Goal: Task Accomplishment & Management: Complete application form

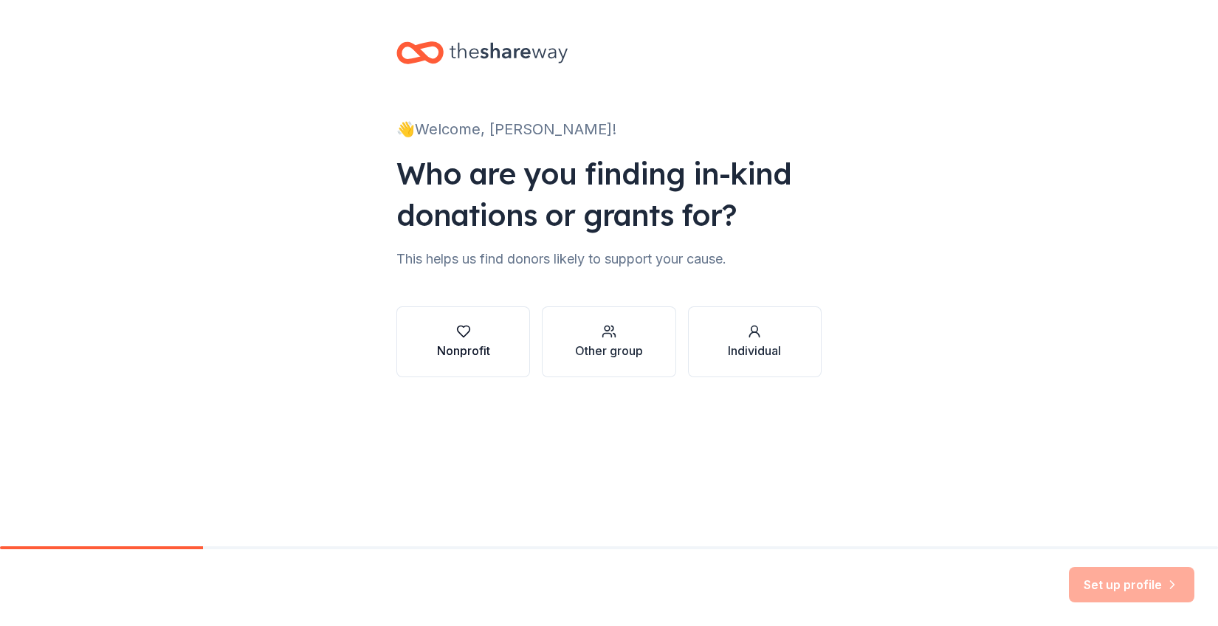
click at [489, 320] on button "Nonprofit" at bounding box center [463, 341] width 134 height 71
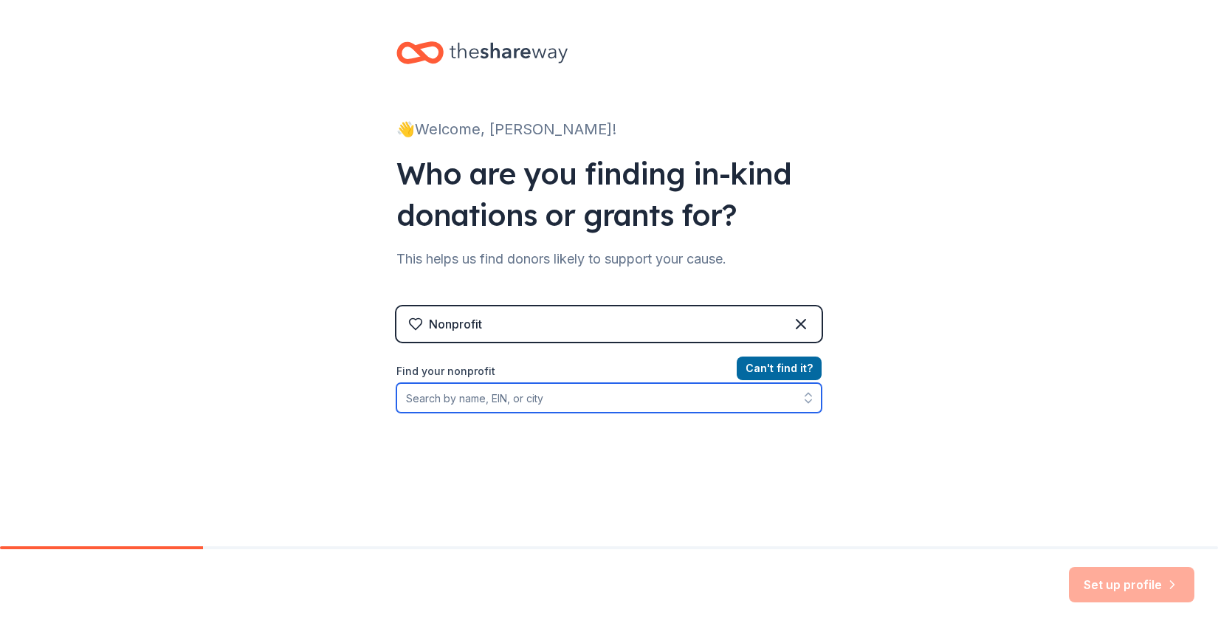
click at [512, 401] on input "Find your nonprofit" at bounding box center [608, 398] width 425 height 30
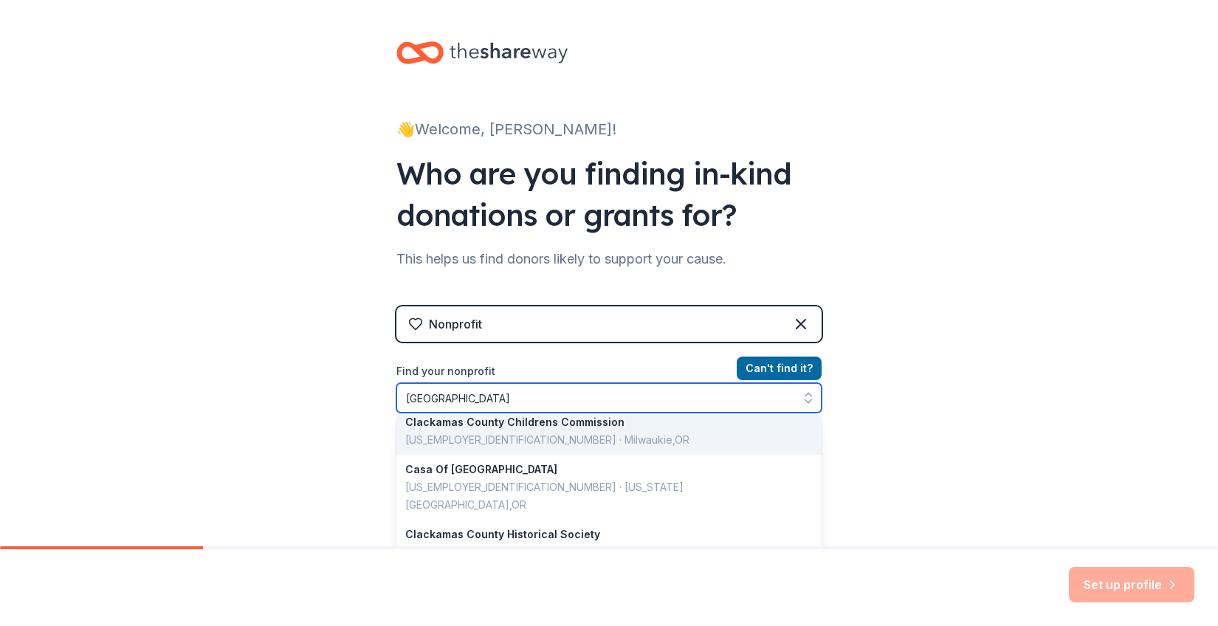
scroll to position [67, 0]
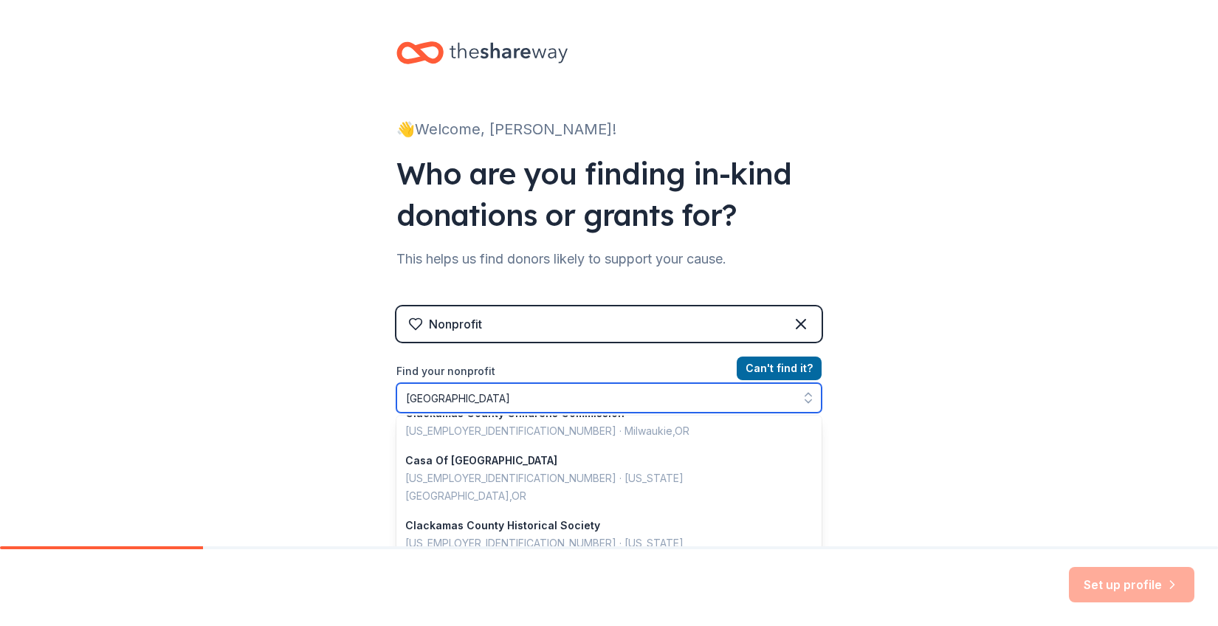
type input "clackamas county 4"
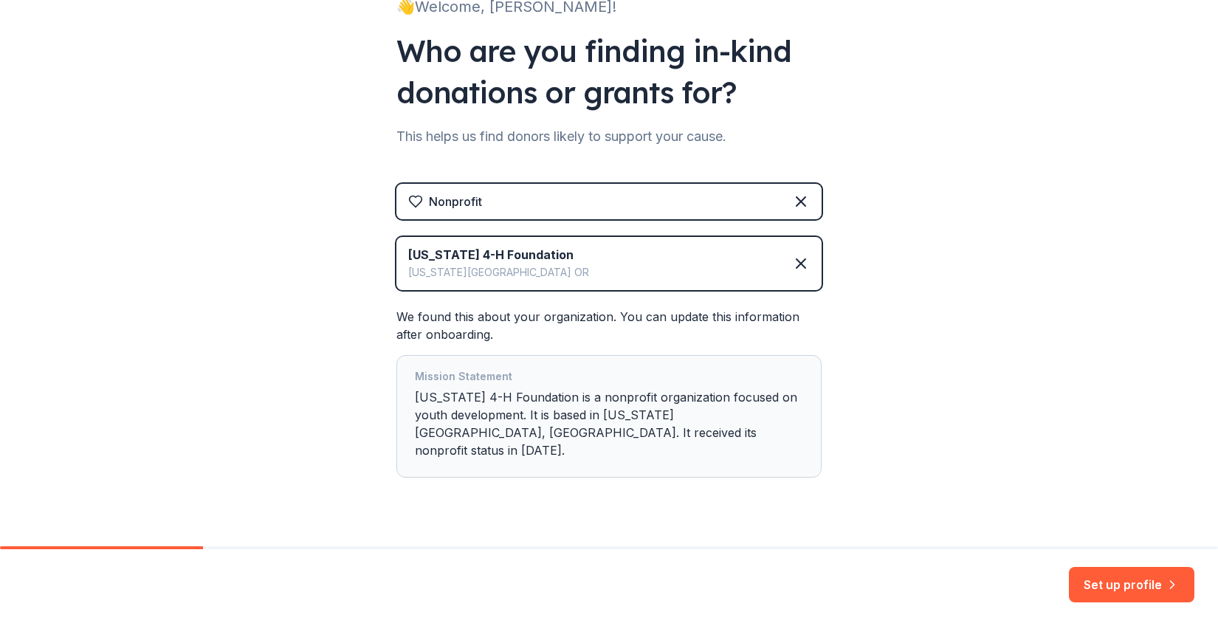
scroll to position [125, 0]
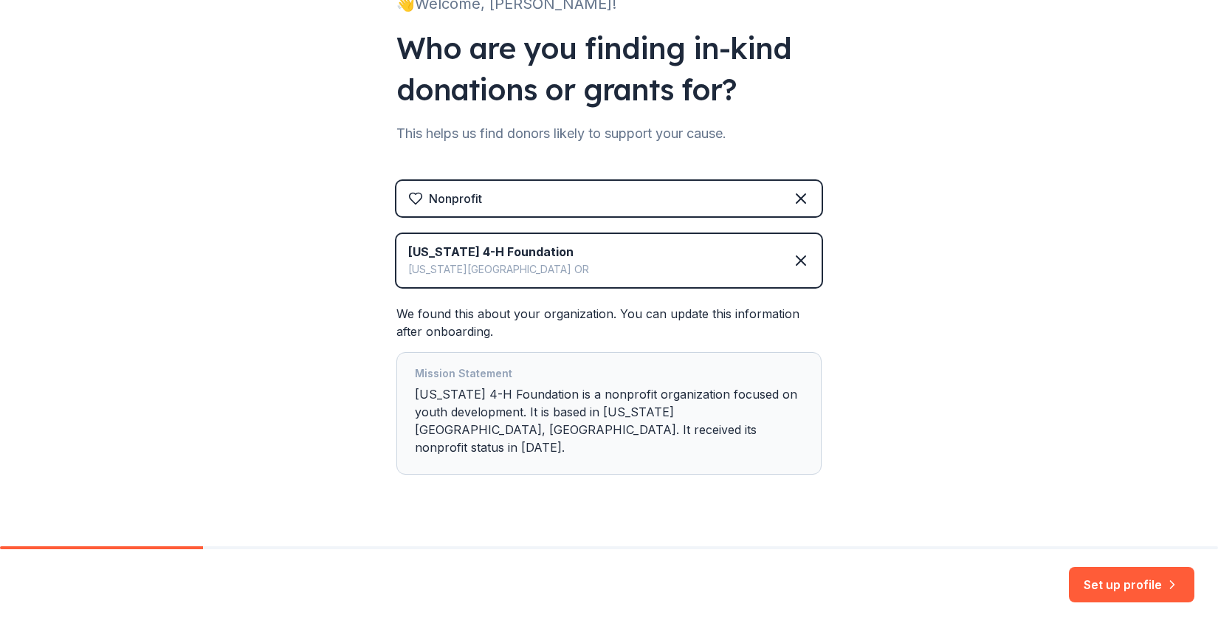
click at [466, 253] on div "Oregon 4-H Foundation" at bounding box center [498, 252] width 181 height 18
click at [801, 263] on icon at bounding box center [801, 261] width 18 height 18
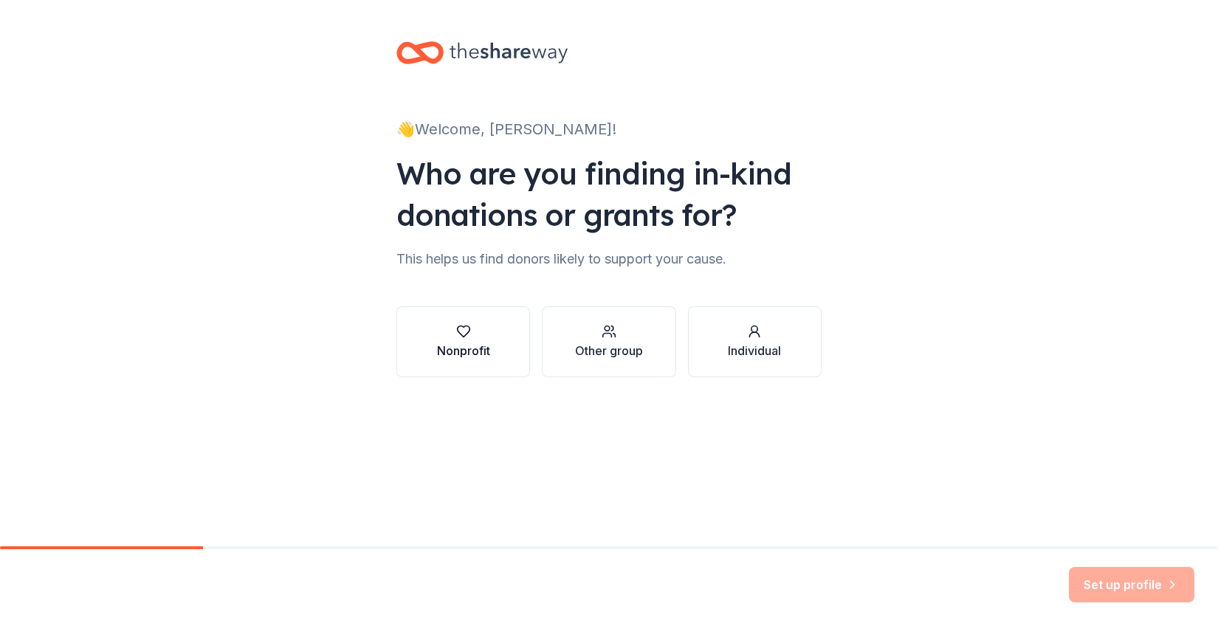
click at [500, 335] on button "Nonprofit" at bounding box center [463, 341] width 134 height 71
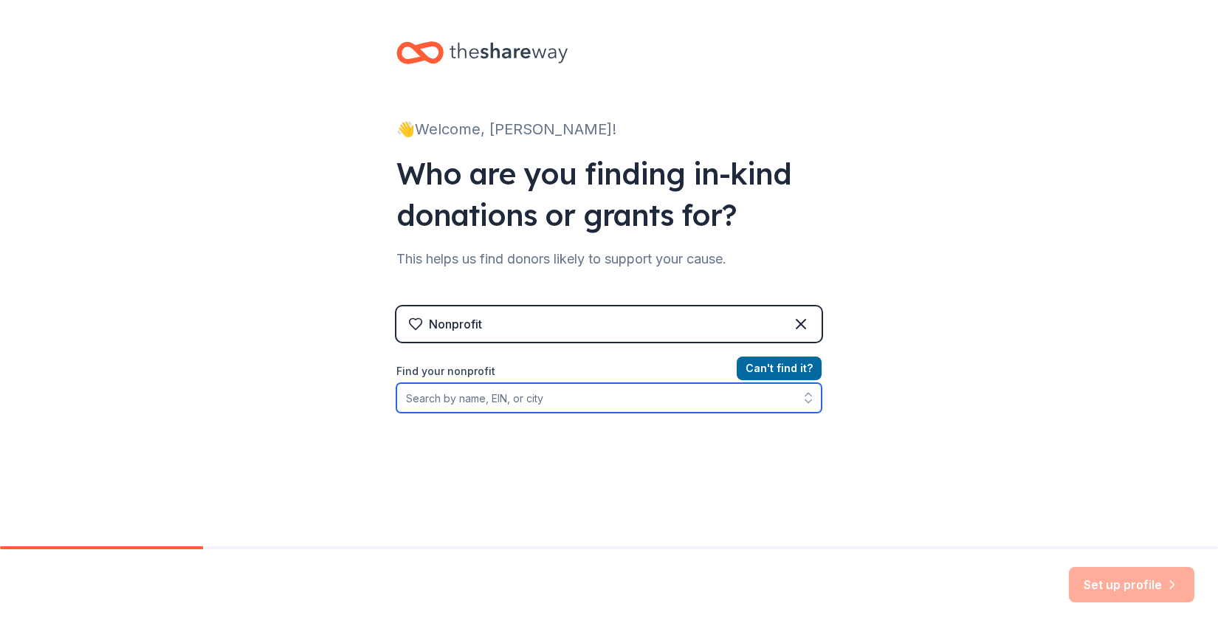
click at [506, 399] on input "Find your nonprofit" at bounding box center [608, 398] width 425 height 30
paste input "93-0790867"
type input "93-0790867"
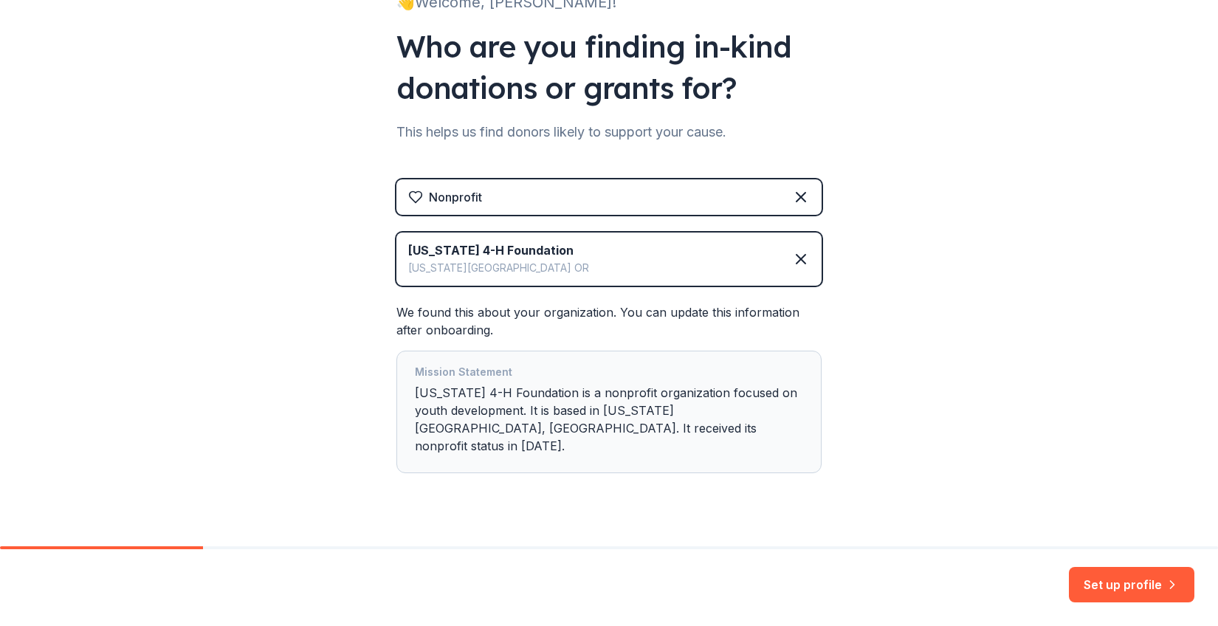
scroll to position [137, 0]
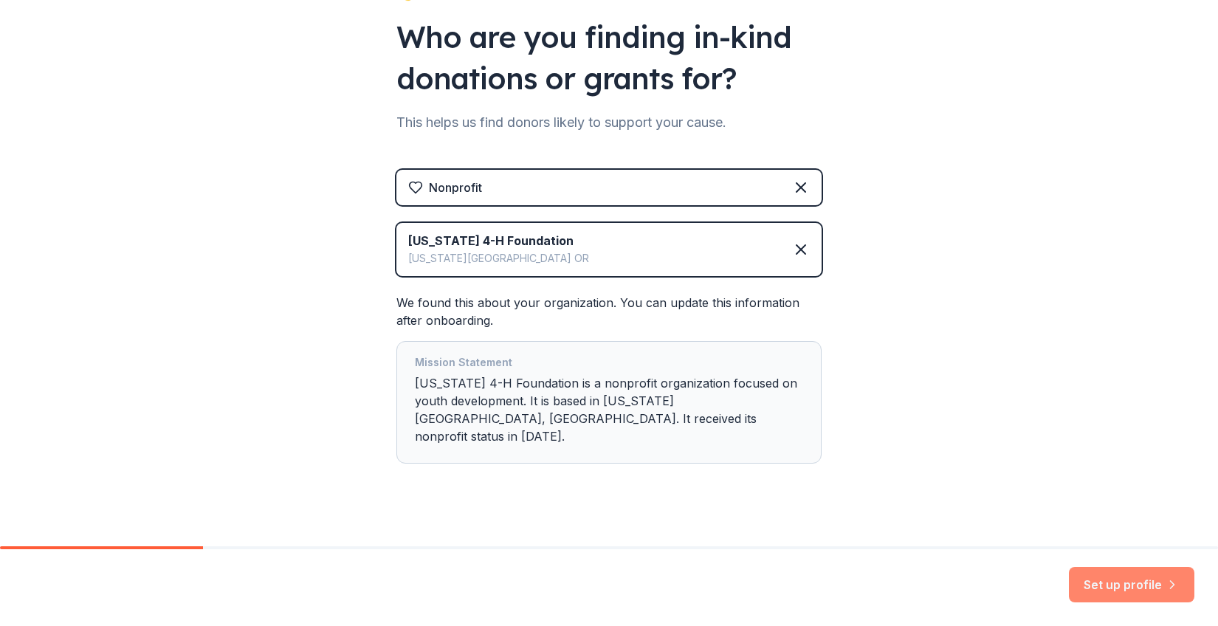
click at [1117, 582] on button "Set up profile" at bounding box center [1131, 584] width 125 height 35
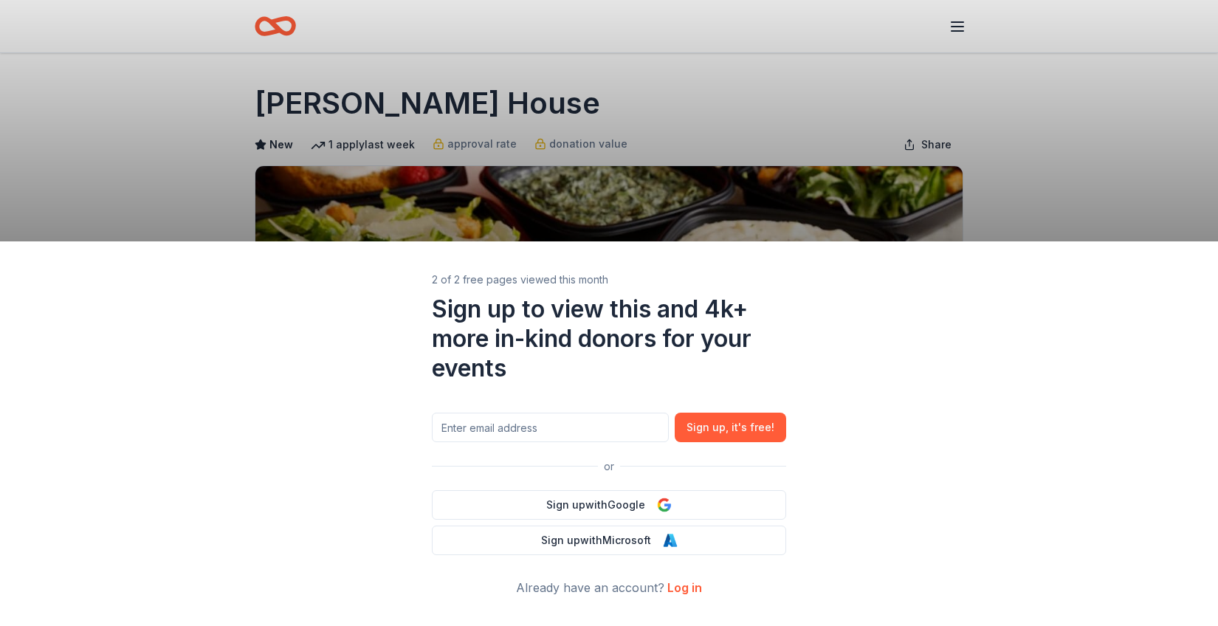
click at [1073, 173] on div "2 of 2 free pages viewed this month Sign up to view this and 4k+ more in-kind d…" at bounding box center [609, 313] width 1218 height 626
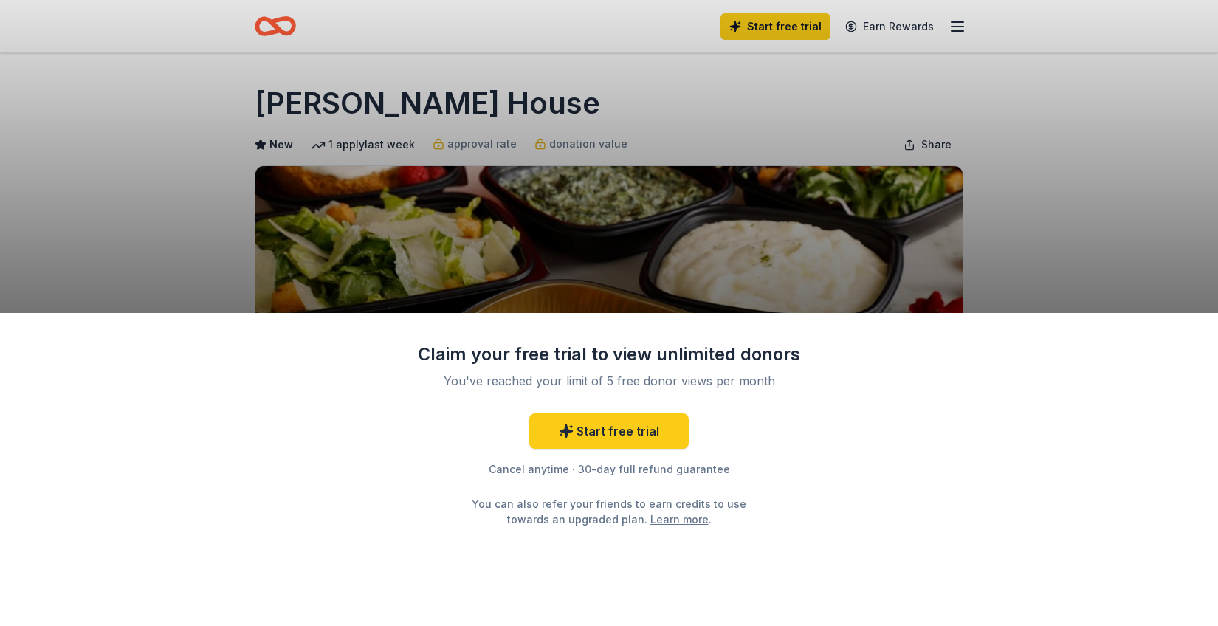
click at [737, 96] on div "Claim your free trial to view unlimited donors You've reached your limit of 5 f…" at bounding box center [609, 313] width 1218 height 626
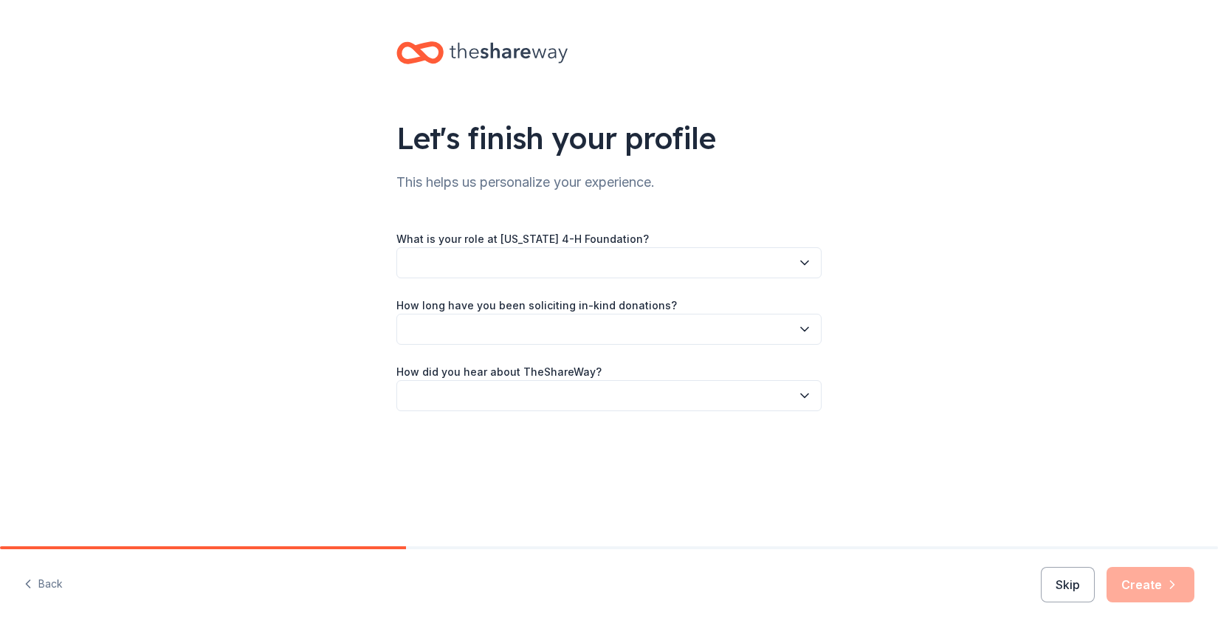
click at [438, 263] on button "button" at bounding box center [608, 262] width 425 height 31
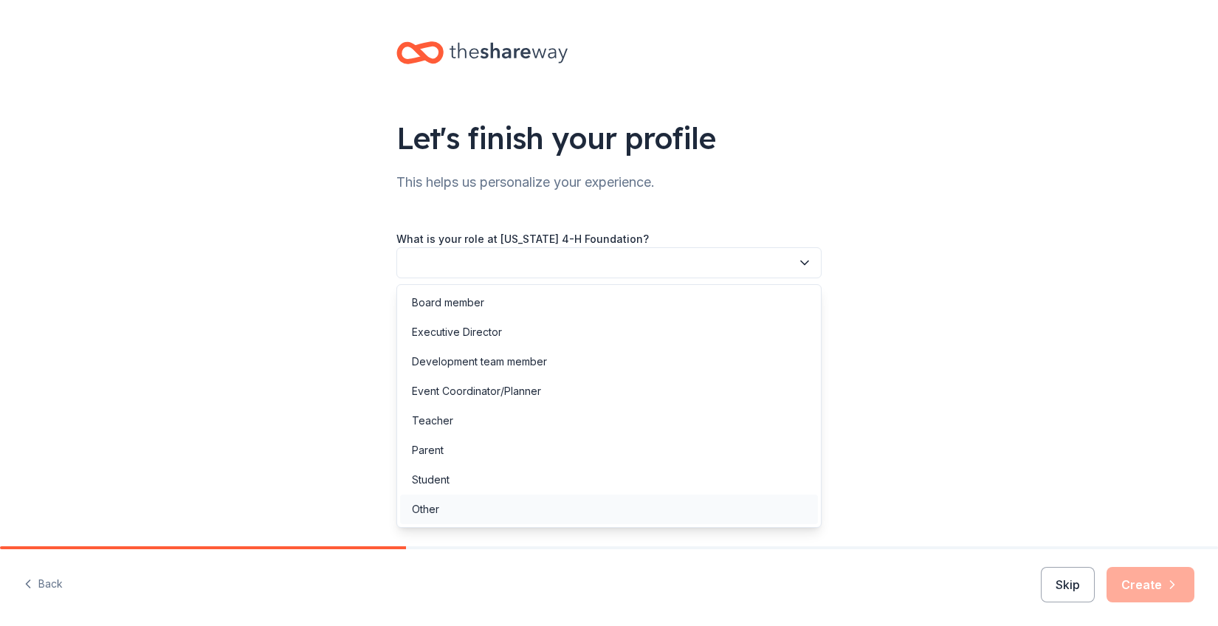
click at [427, 506] on div "Other" at bounding box center [425, 509] width 27 height 18
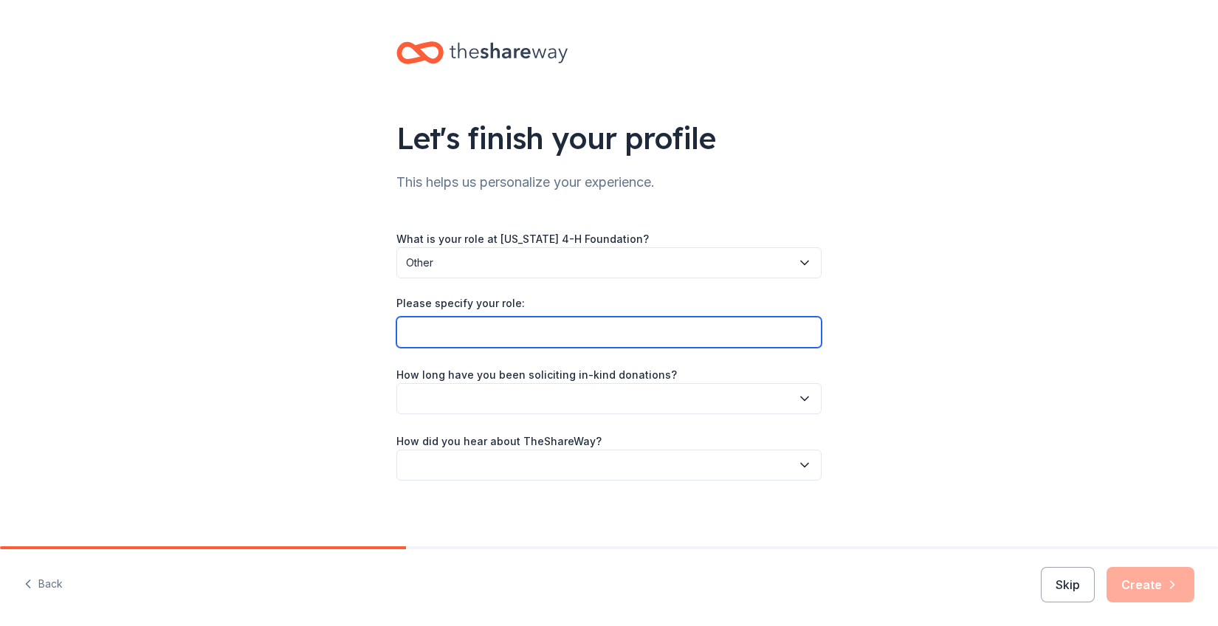
click at [433, 340] on input "Please specify your role:" at bounding box center [608, 332] width 425 height 31
type input "$"
type input "4"
type input "4-H Leader/Volunteer"
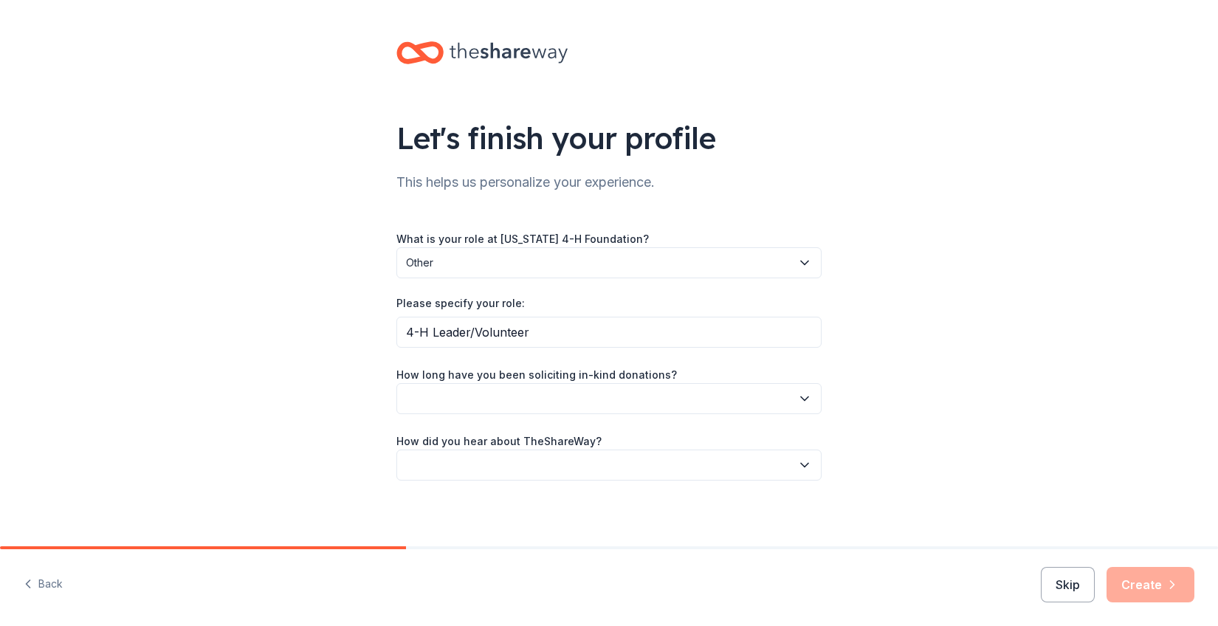
click at [416, 402] on button "button" at bounding box center [608, 398] width 425 height 31
click at [425, 435] on div "This is my first time!" at bounding box center [459, 439] width 94 height 18
click at [433, 461] on button "button" at bounding box center [608, 465] width 425 height 31
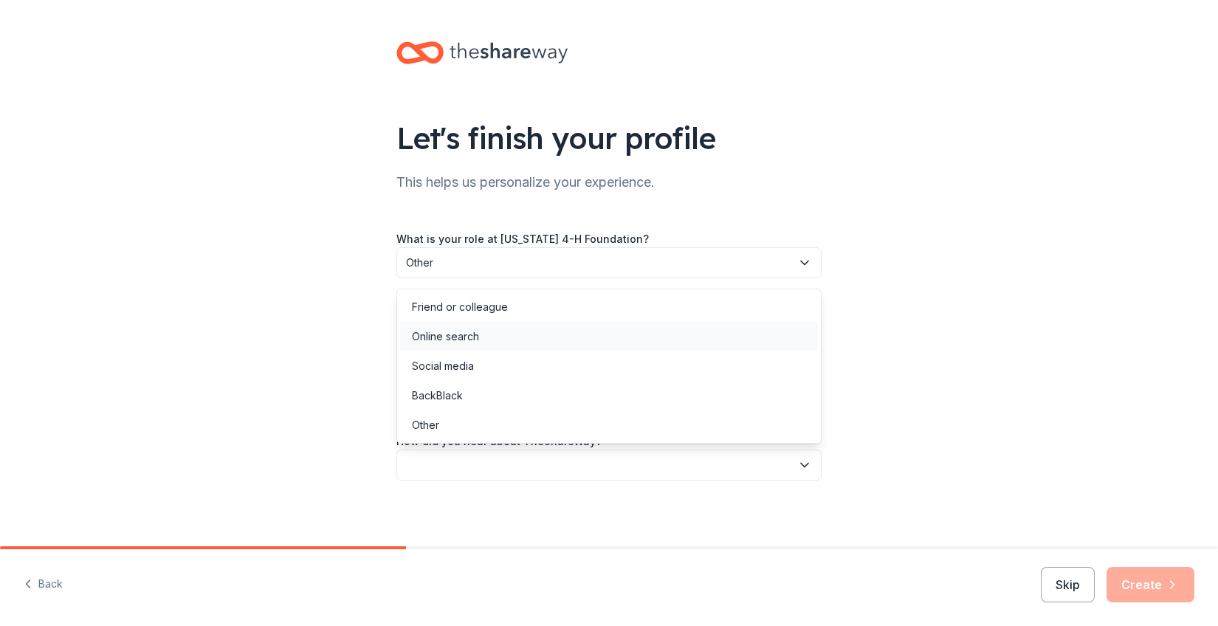
click at [439, 332] on div "Online search" at bounding box center [445, 337] width 67 height 18
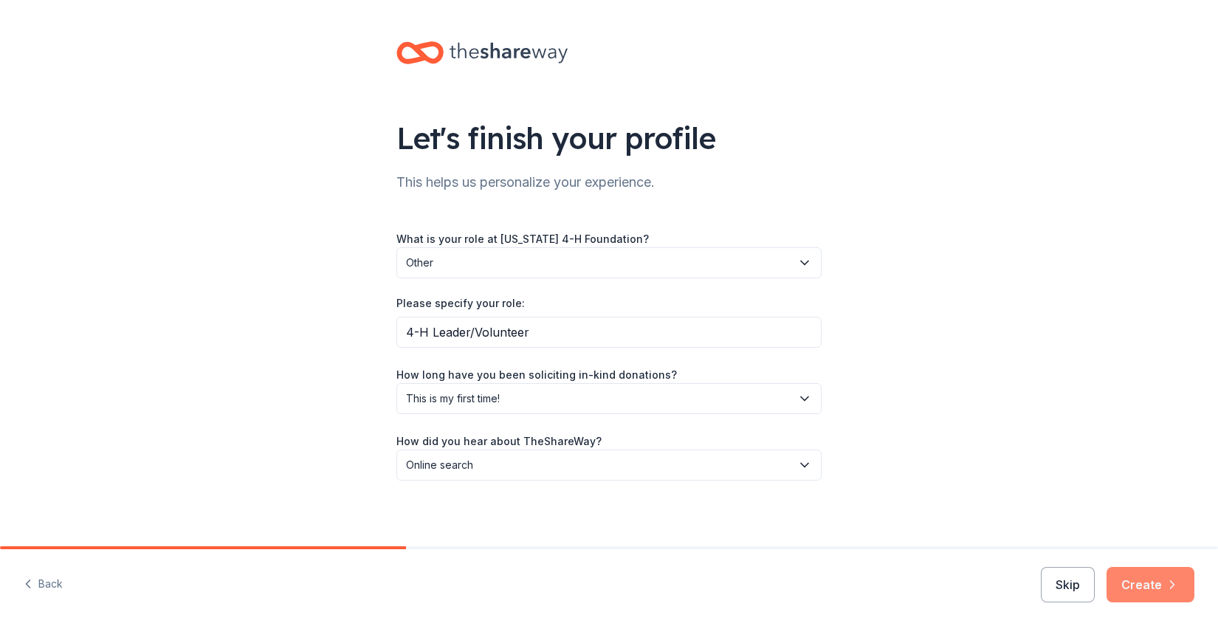
click at [1144, 585] on button "Create" at bounding box center [1150, 584] width 88 height 35
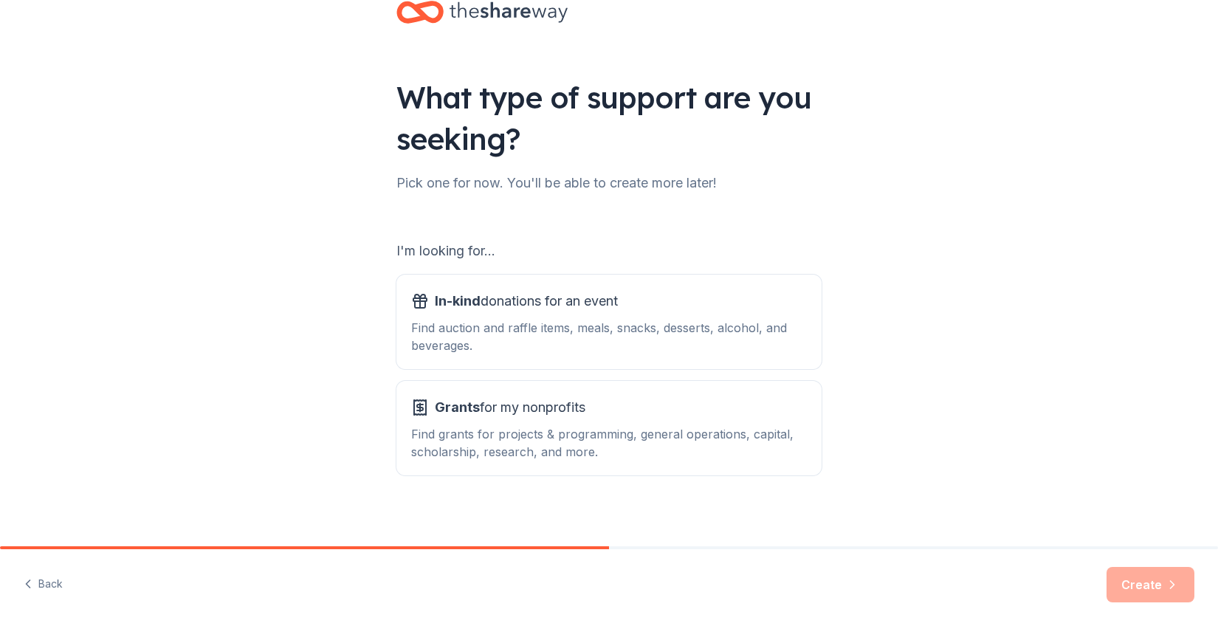
scroll to position [49, 0]
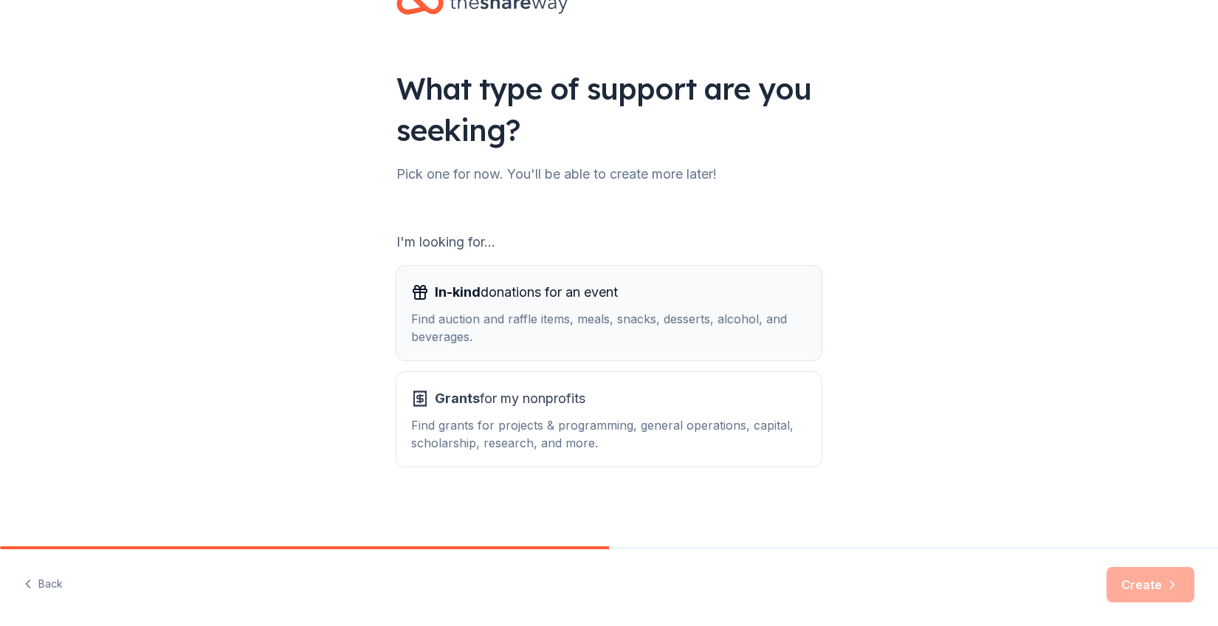
click at [703, 317] on div "Find auction and raffle items, meals, snacks, desserts, alcohol, and beverages." at bounding box center [609, 327] width 396 height 35
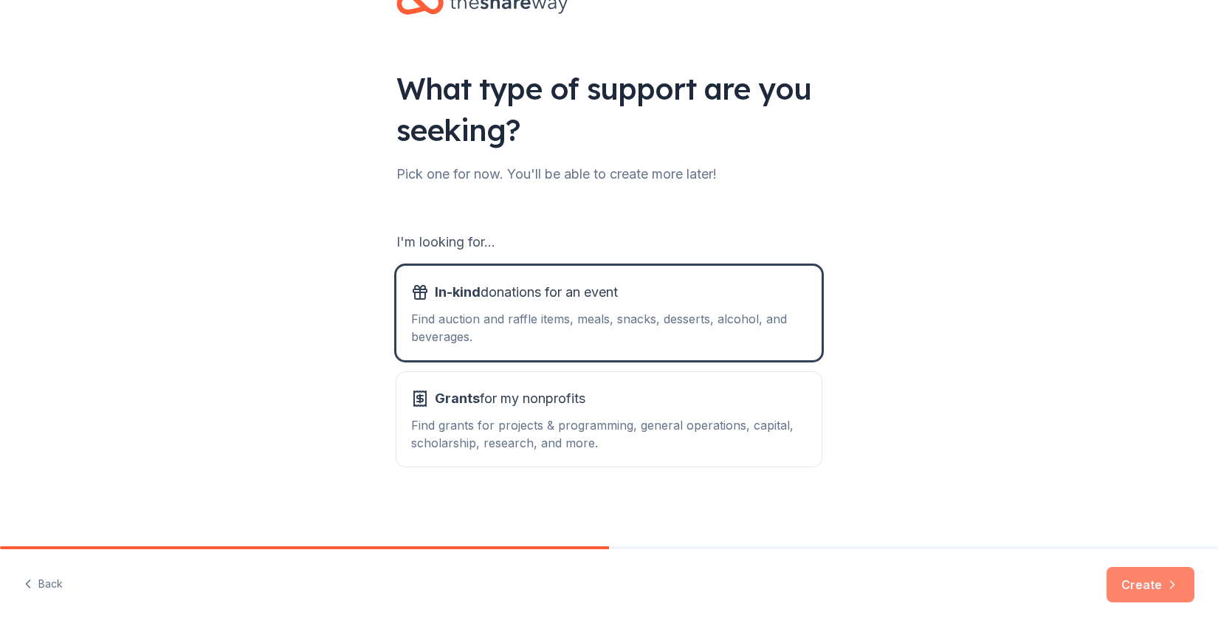
click at [1163, 587] on button "Create" at bounding box center [1150, 584] width 88 height 35
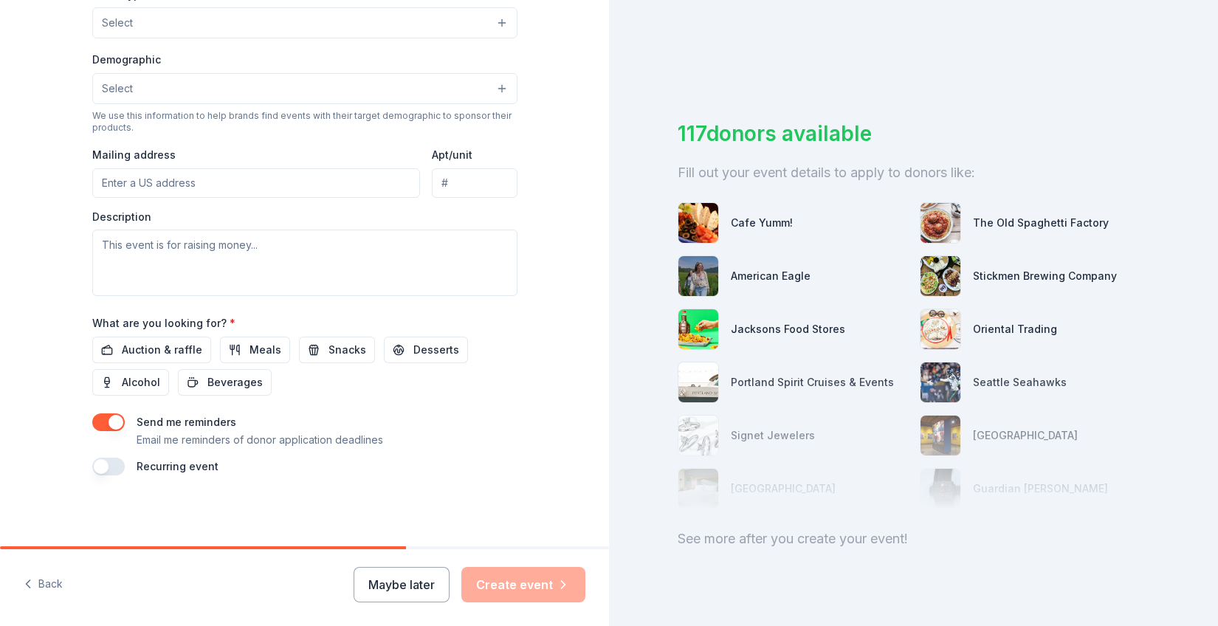
scroll to position [19, 0]
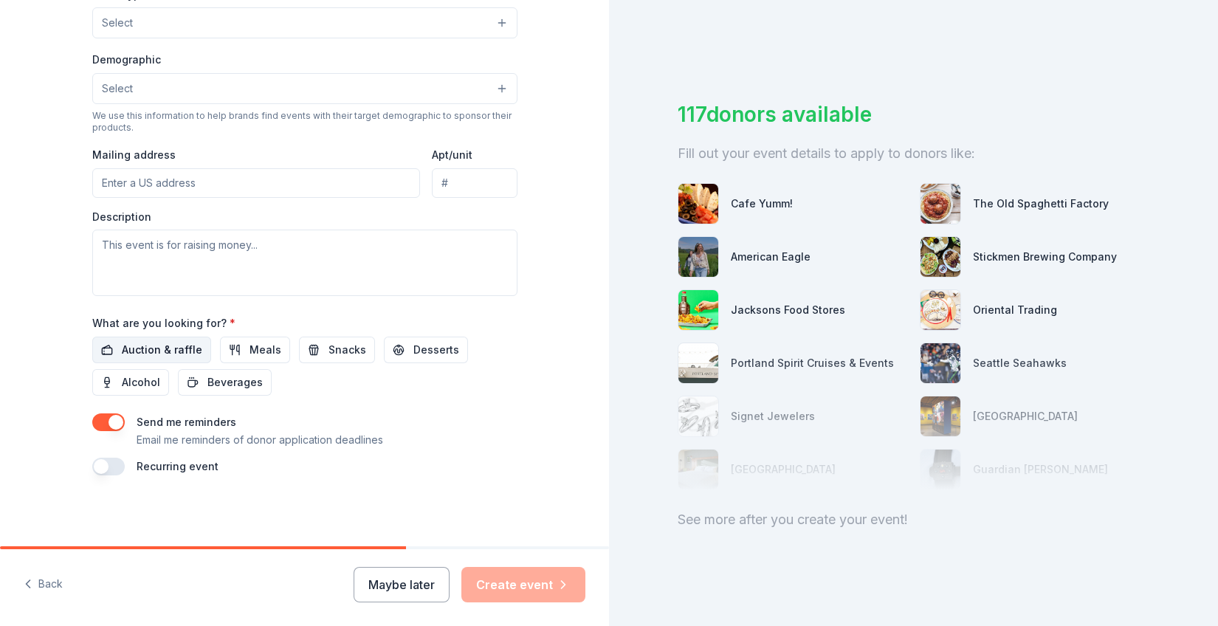
click at [182, 351] on span "Auction & raffle" at bounding box center [162, 350] width 80 height 18
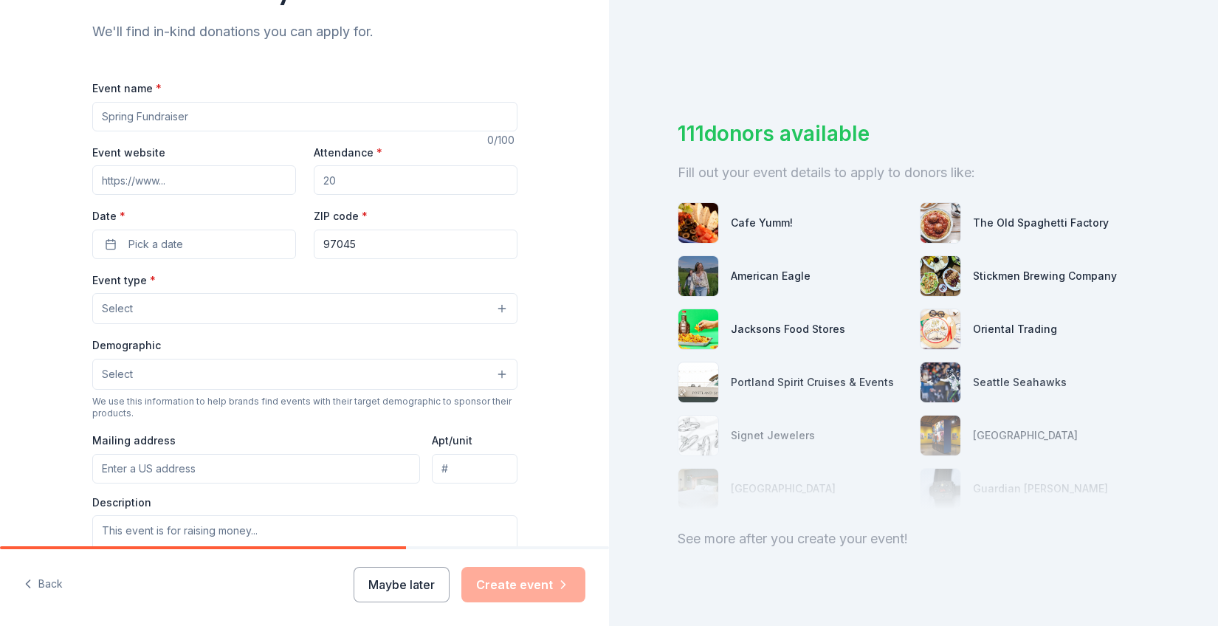
scroll to position [0, 0]
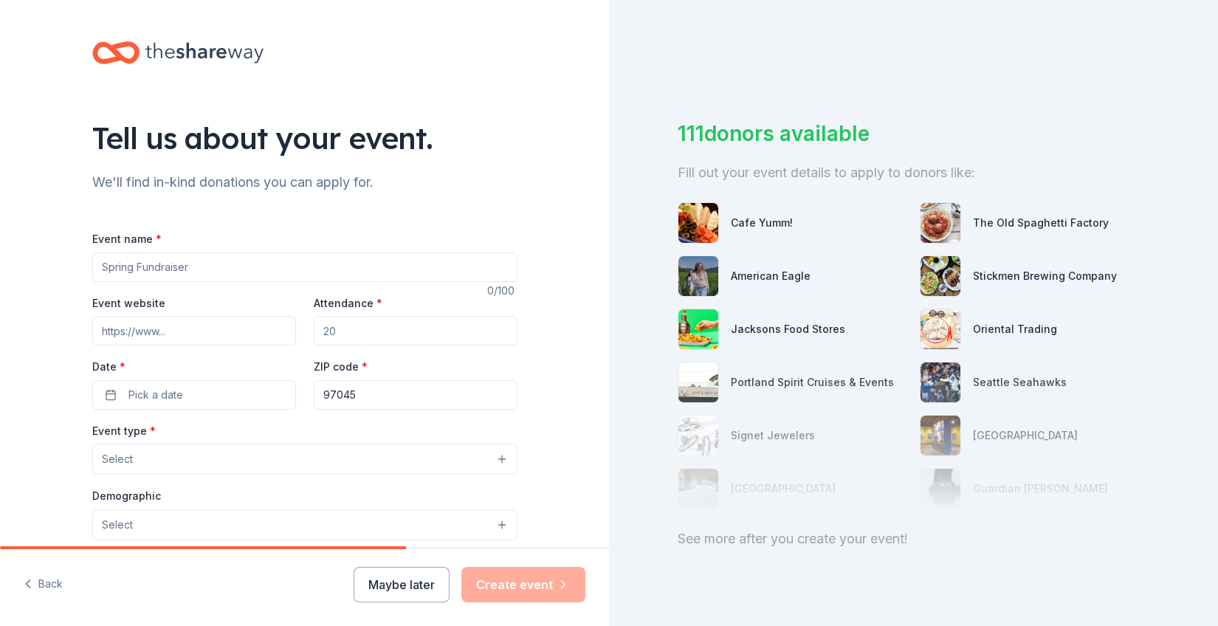
click at [162, 268] on input "Event name *" at bounding box center [304, 267] width 425 height 30
type input "Spring Classic Fundraiser"
click at [351, 337] on input "Attendance *" at bounding box center [416, 331] width 204 height 30
click at [254, 375] on div "Date * Pick a date" at bounding box center [194, 383] width 204 height 52
click at [248, 393] on button "Pick a date" at bounding box center [194, 395] width 204 height 30
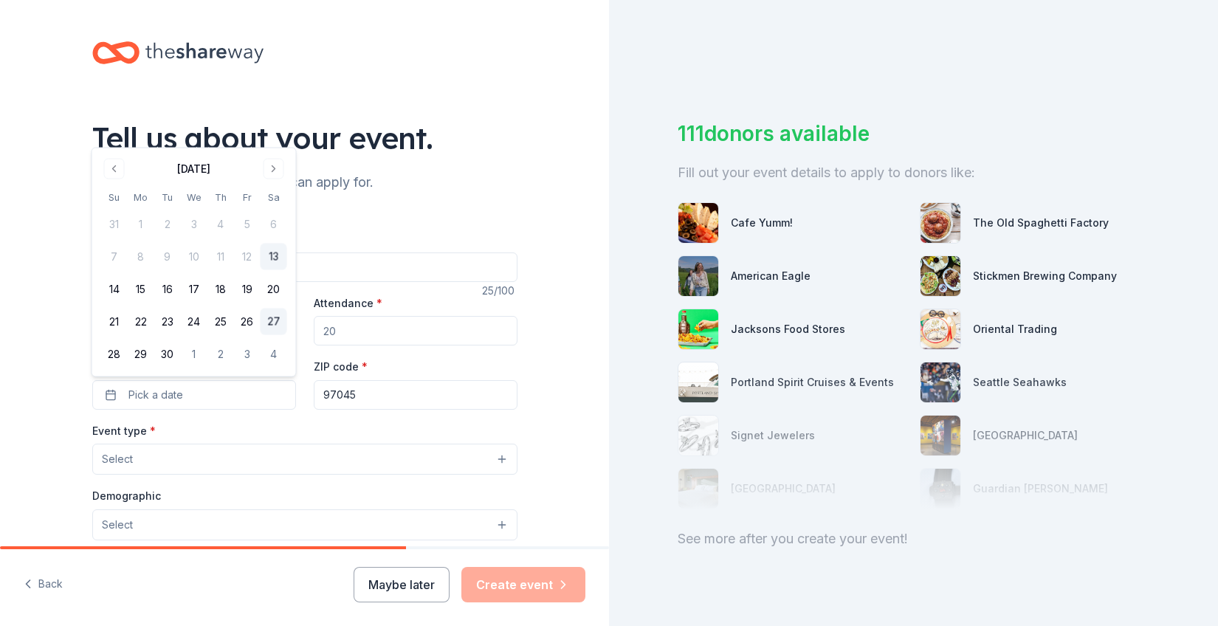
click at [278, 322] on button "27" at bounding box center [274, 322] width 27 height 27
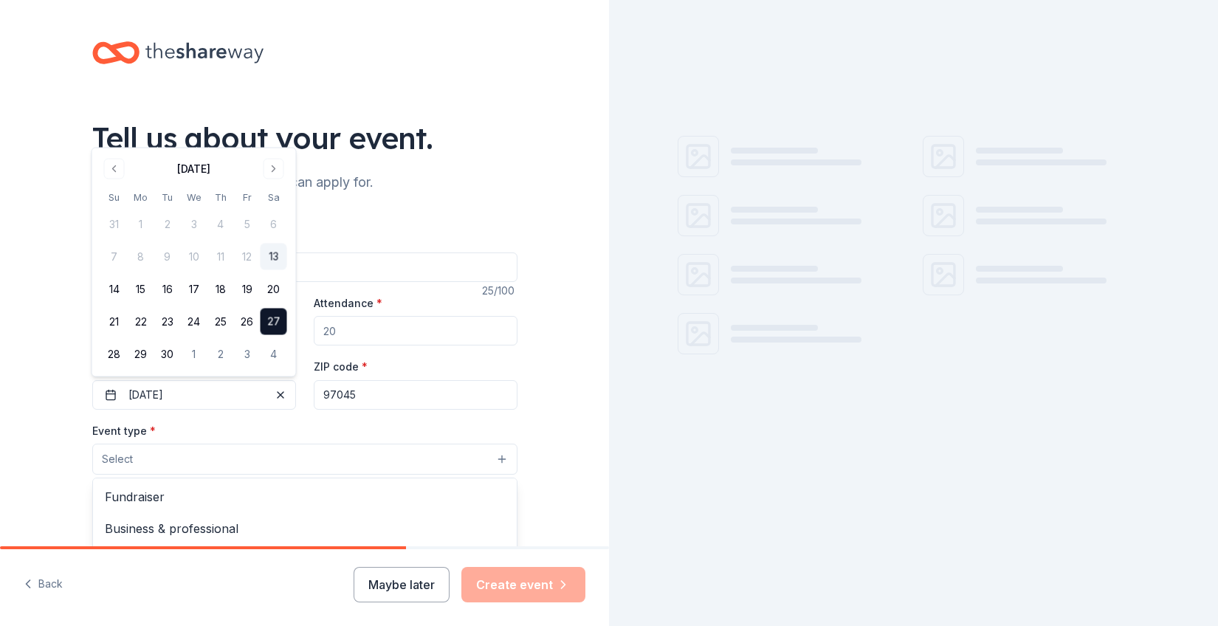
click at [233, 457] on button "Select" at bounding box center [304, 459] width 425 height 31
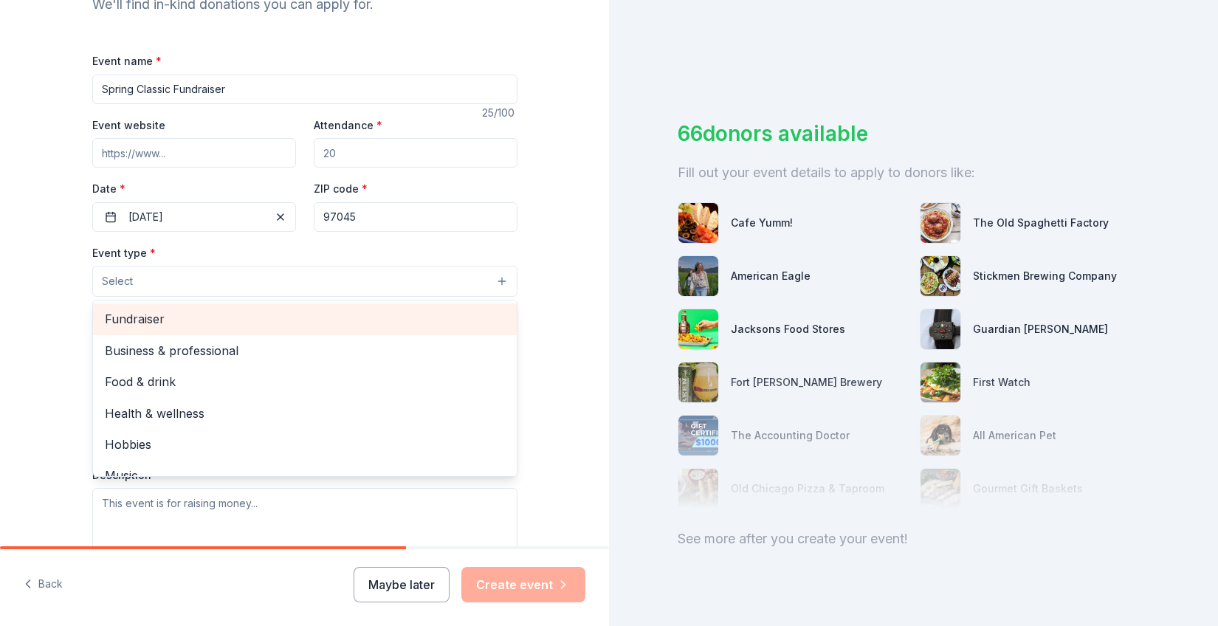
click at [209, 322] on span "Fundraiser" at bounding box center [305, 318] width 400 height 19
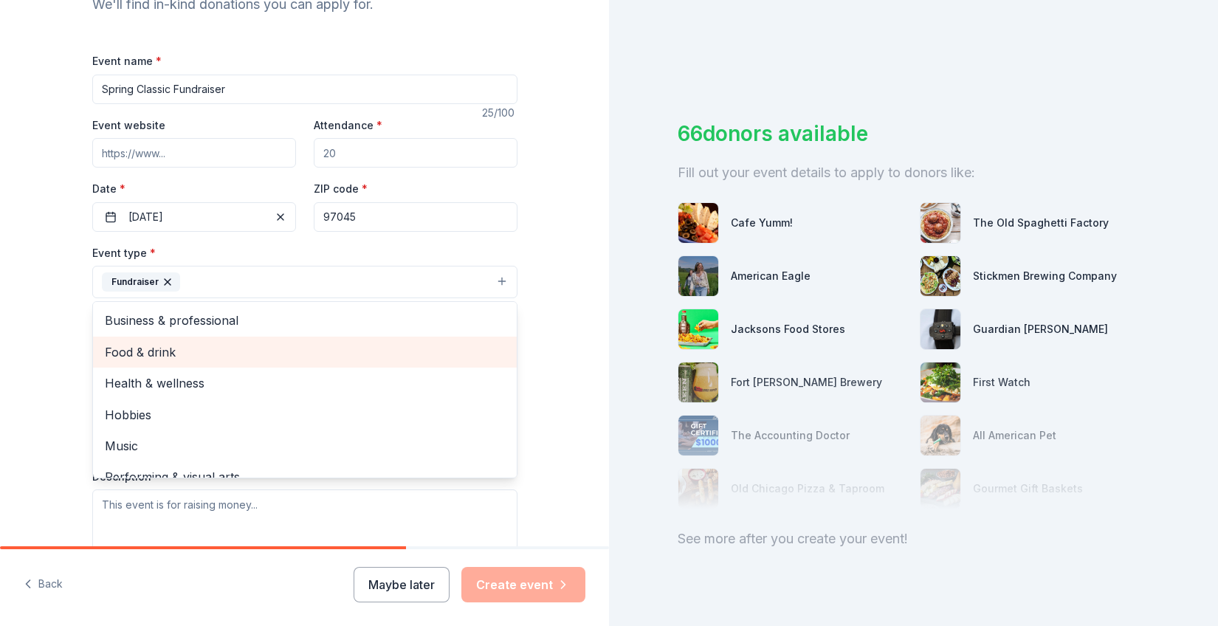
scroll to position [18, 0]
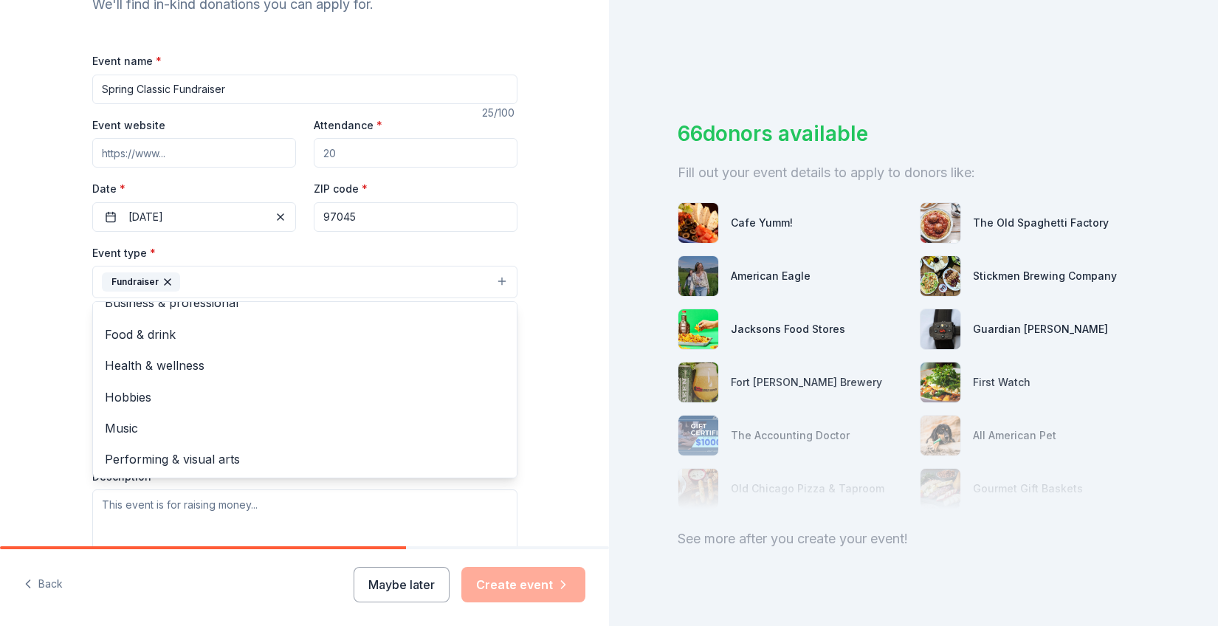
click at [587, 360] on div "Tell us about your event. We'll find in-kind donations you can apply for. Event…" at bounding box center [304, 314] width 609 height 984
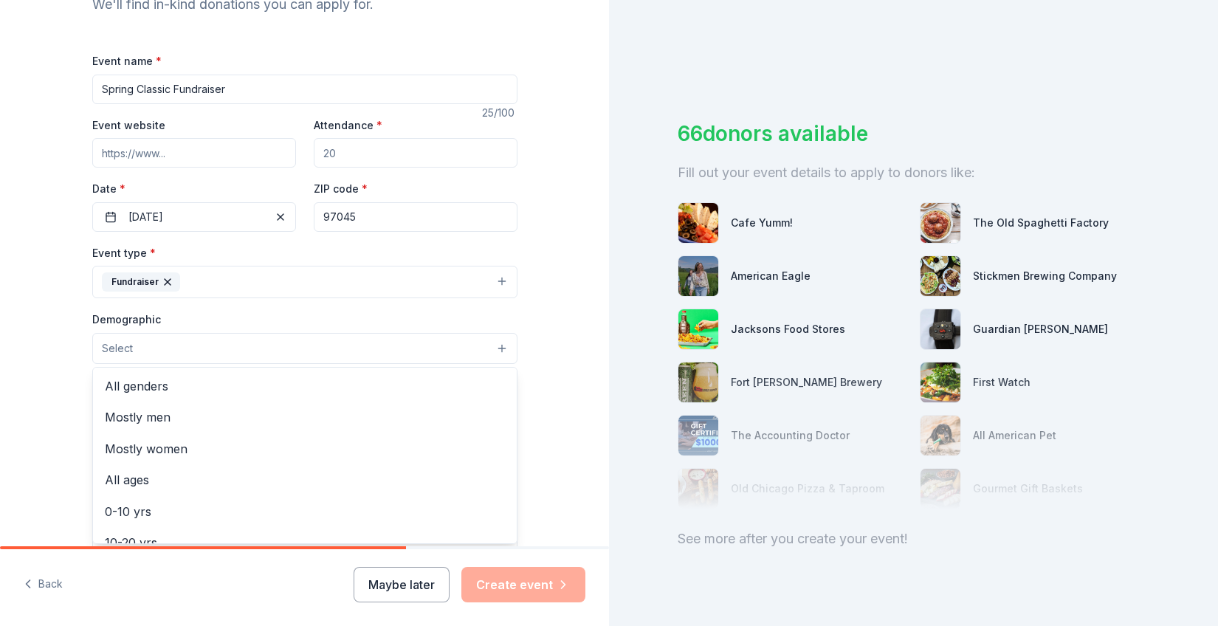
click at [287, 337] on button "Select" at bounding box center [304, 348] width 425 height 31
click at [224, 380] on span "All genders" at bounding box center [305, 385] width 400 height 19
click at [606, 373] on div "Tell us about your event. We'll find in-kind donations you can apply for. Event…" at bounding box center [304, 314] width 609 height 985
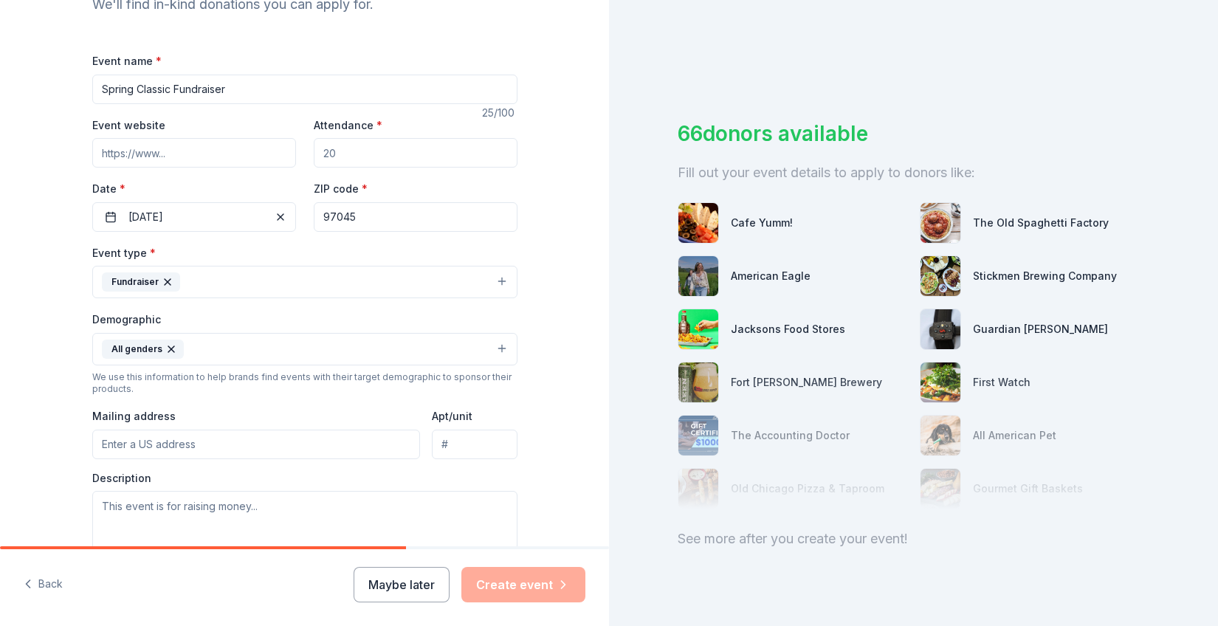
scroll to position [173, 0]
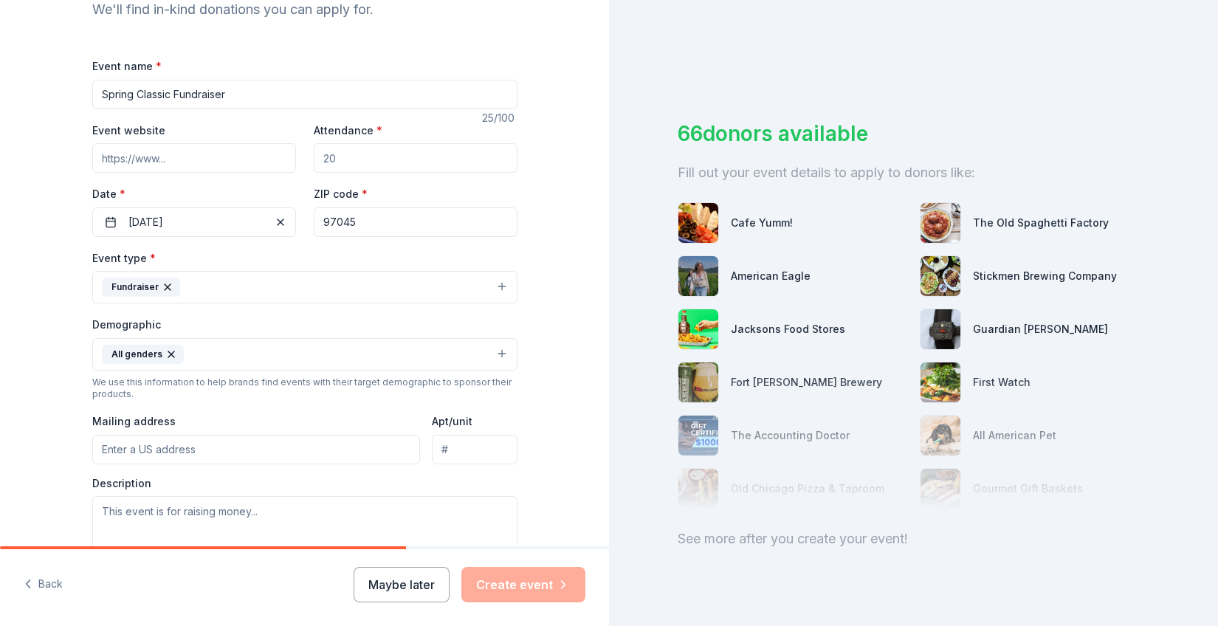
click at [374, 160] on input "Attendance *" at bounding box center [416, 158] width 204 height 30
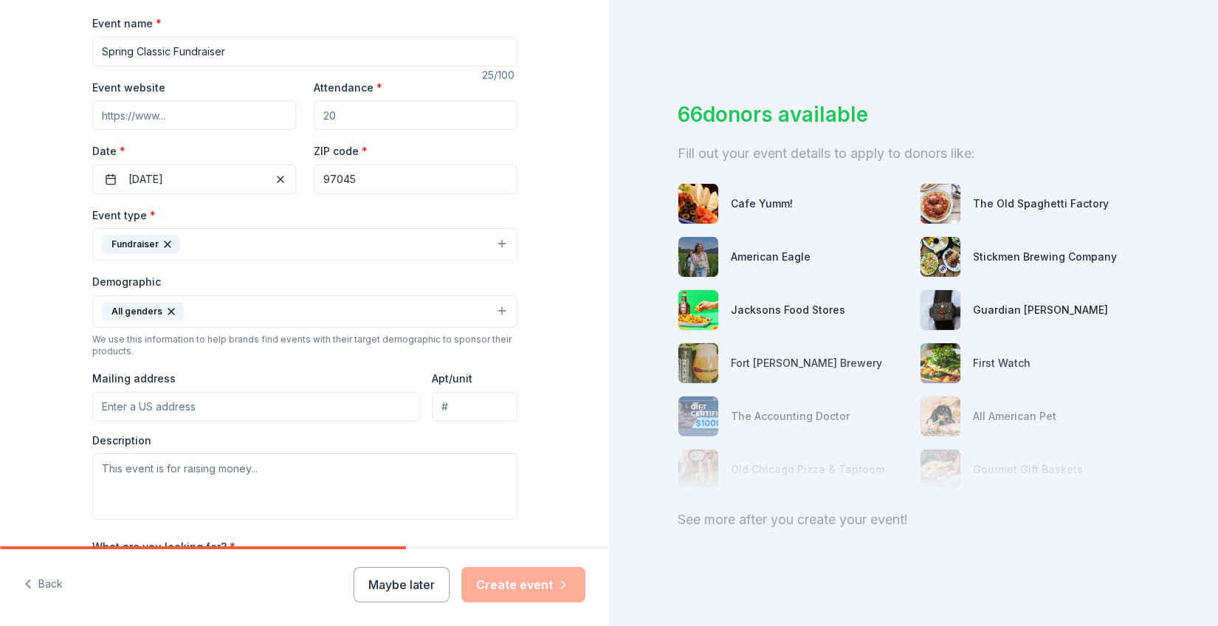
scroll to position [0, 0]
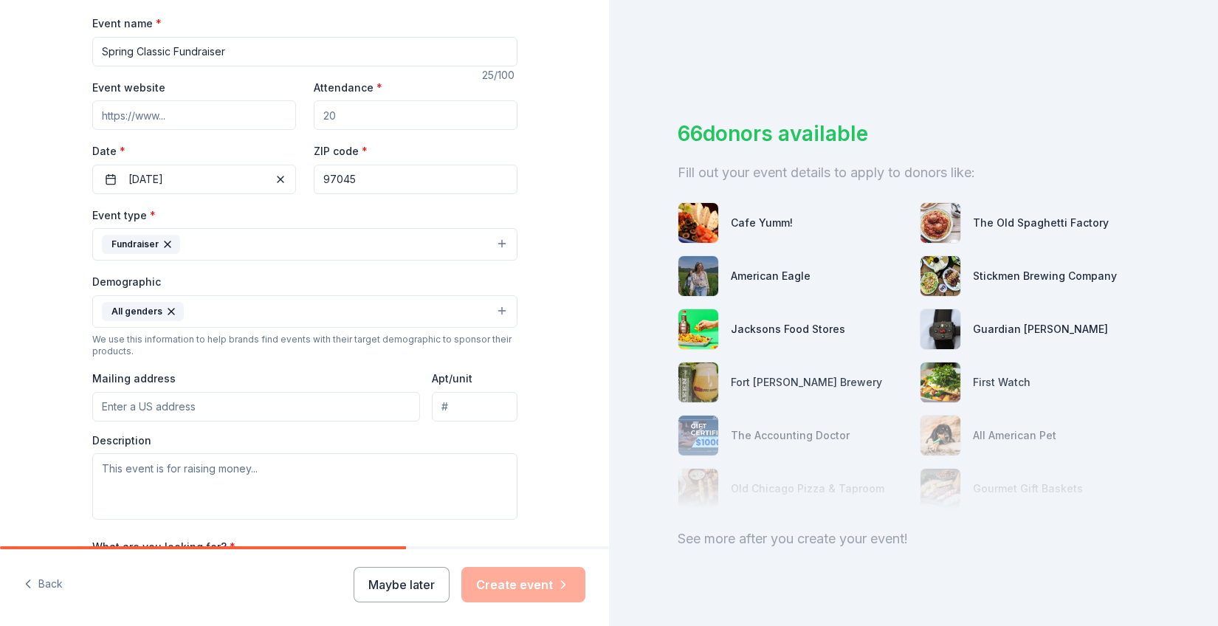
click at [447, 117] on input "Attendance *" at bounding box center [416, 115] width 204 height 30
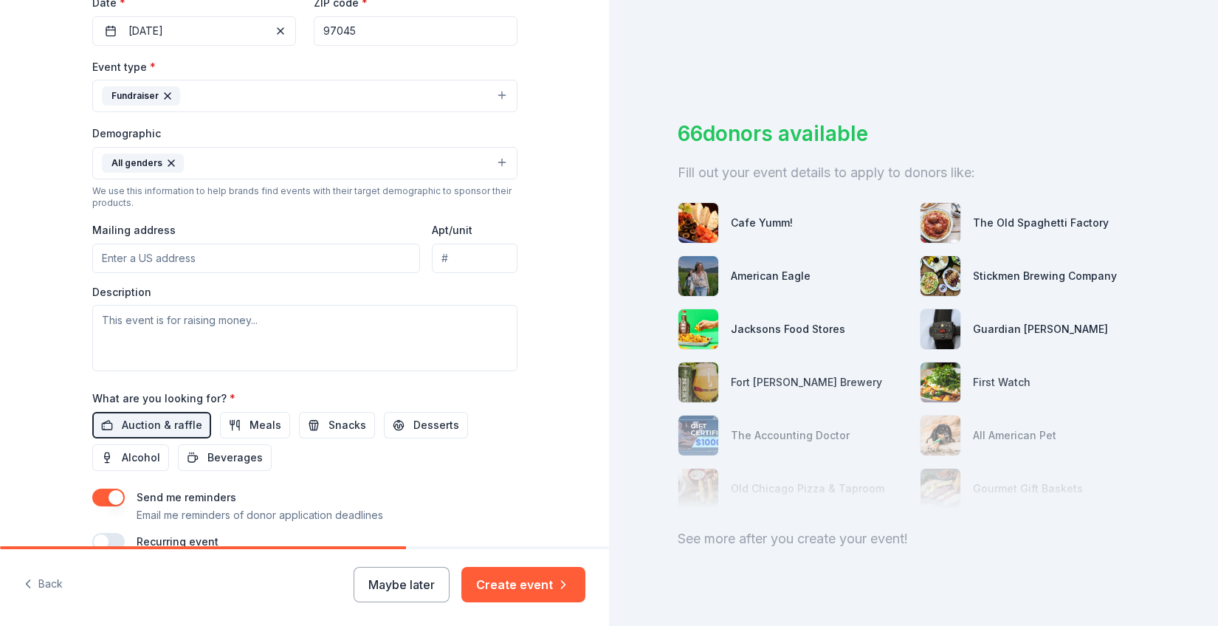
scroll to position [439, 0]
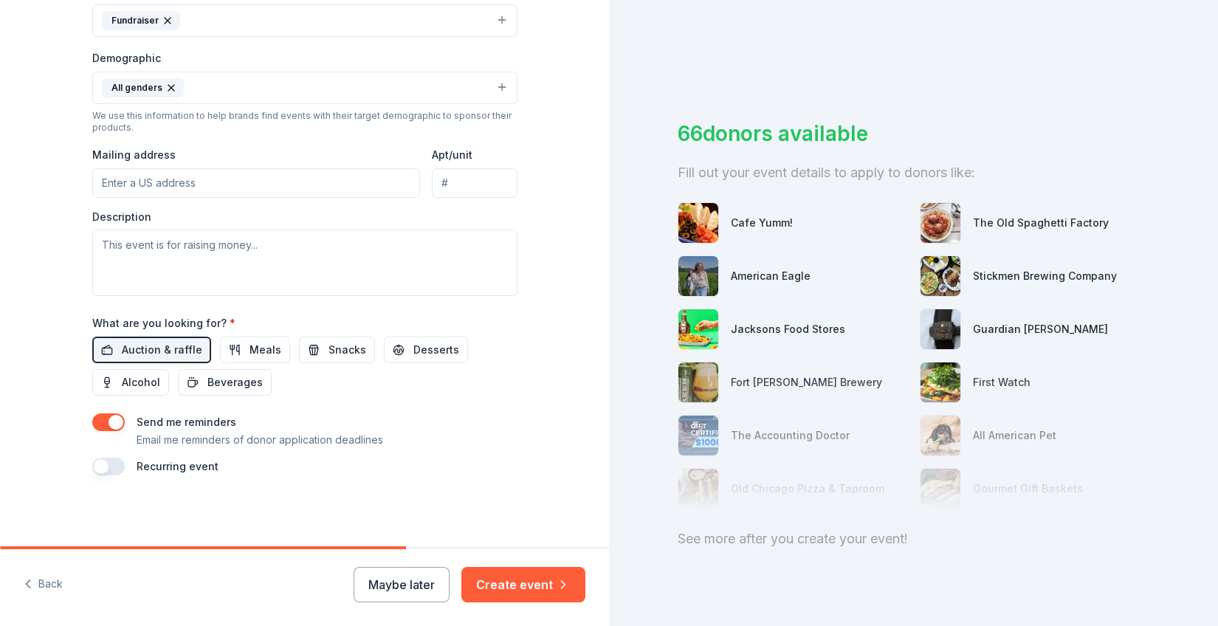
type input "100"
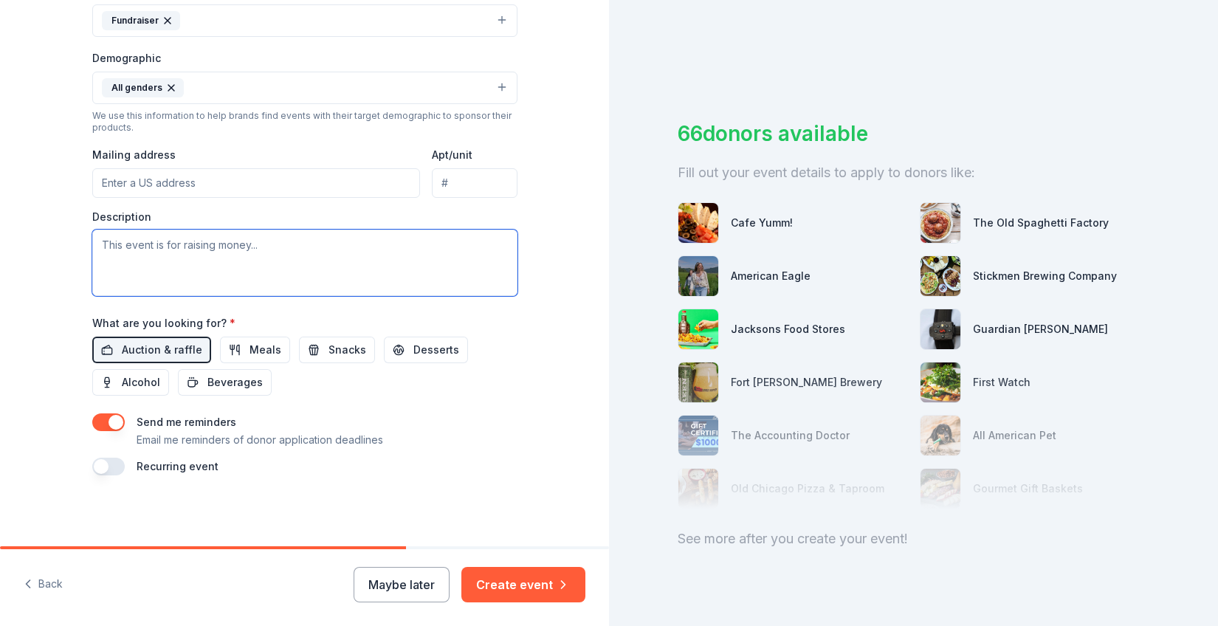
click at [305, 268] on textarea at bounding box center [304, 263] width 425 height 66
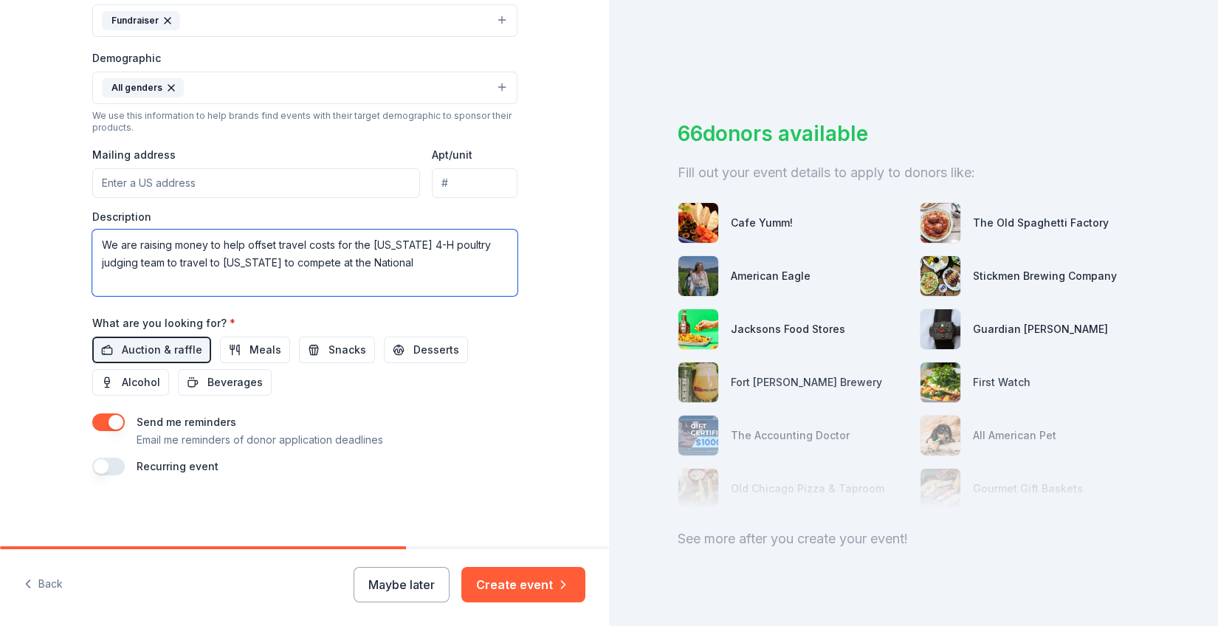
click at [379, 262] on textarea "We are raising money to help offset travel costs for the Oregon 4-H poultry jud…" at bounding box center [304, 263] width 425 height 66
paste textarea "National 4-H Poultry and Egg Conference"
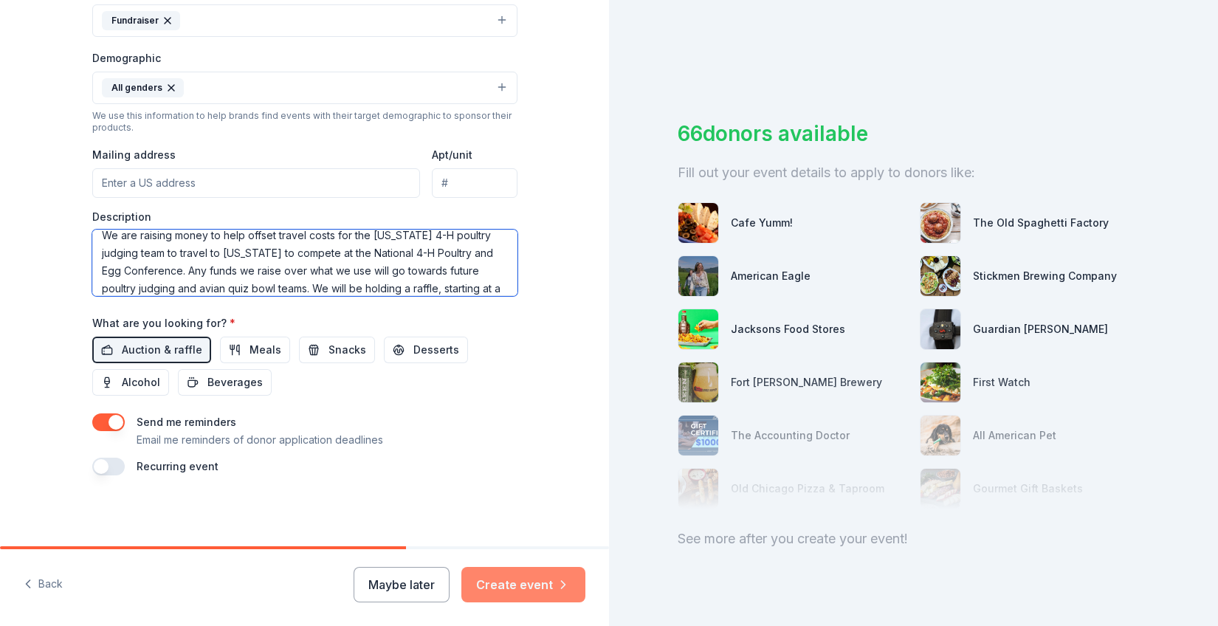
scroll to position [27, 0]
type textarea "We are raising money to help offset travel costs for the Oregon 4-H poultry jud…"
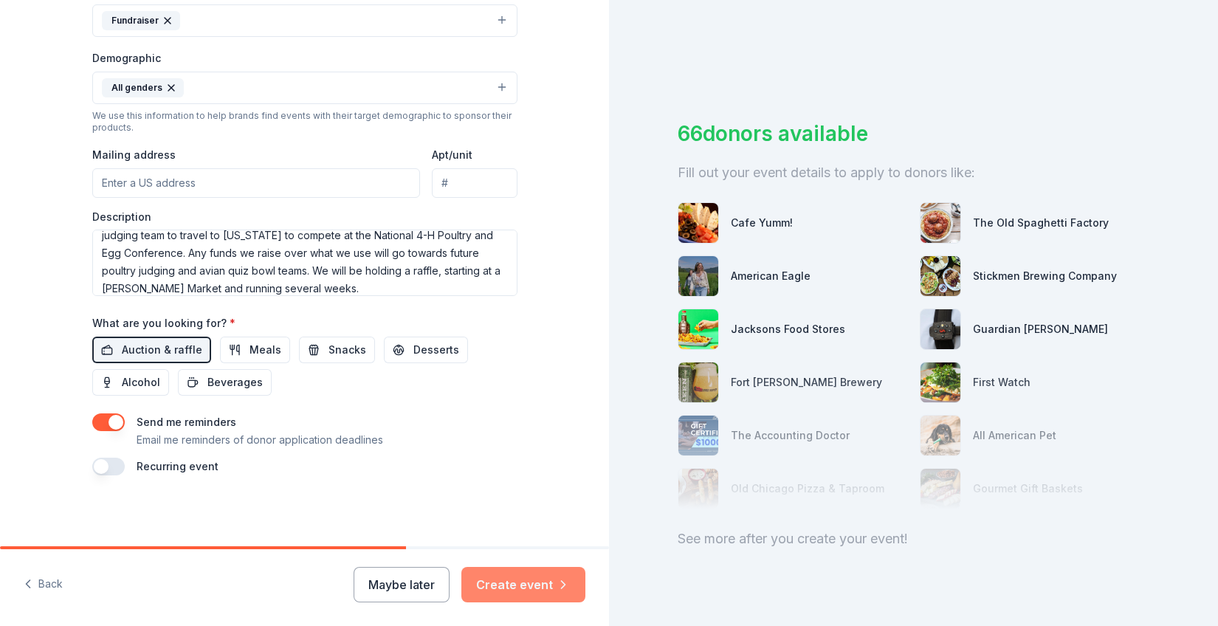
click at [537, 583] on button "Create event" at bounding box center [523, 584] width 124 height 35
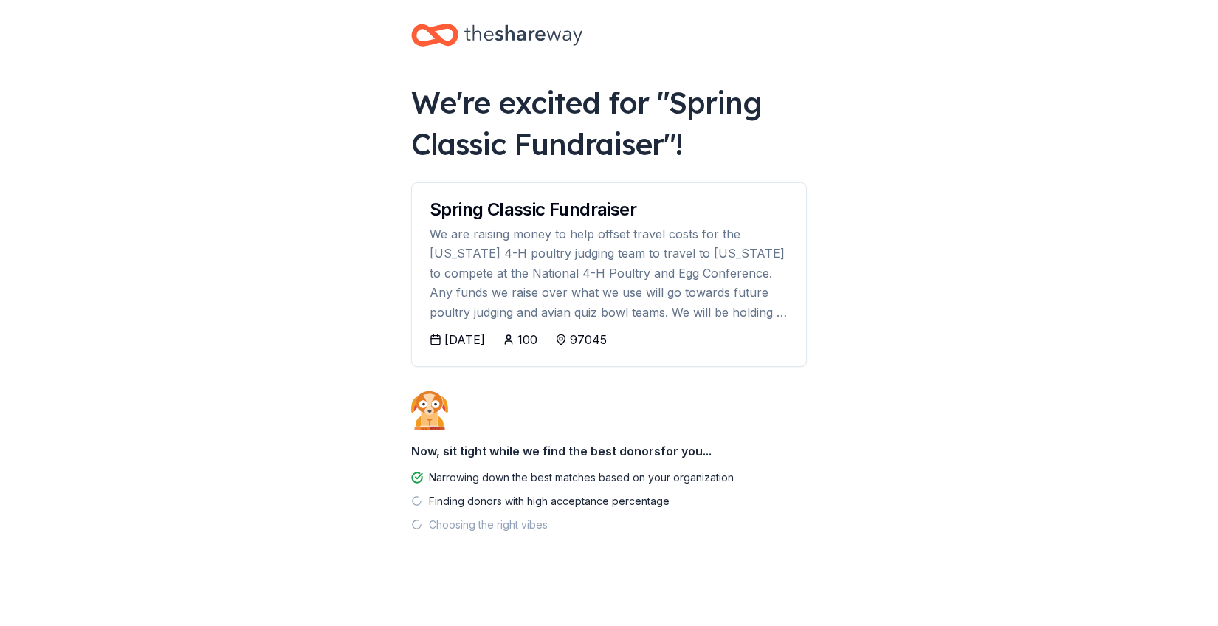
scroll to position [17, 0]
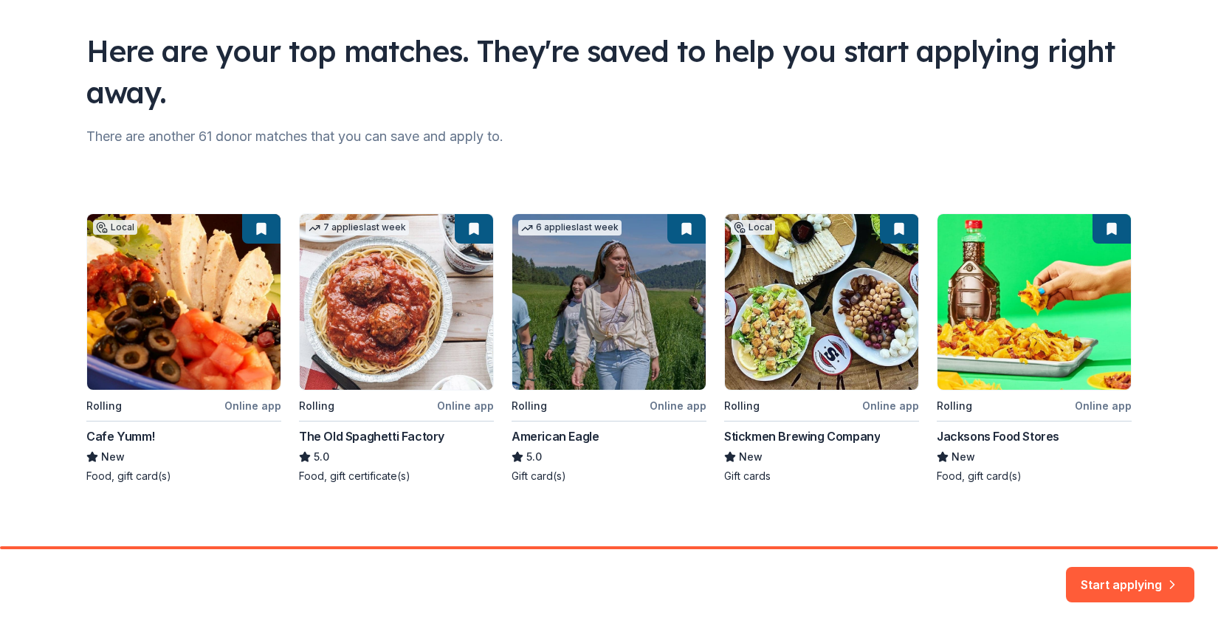
scroll to position [95, 0]
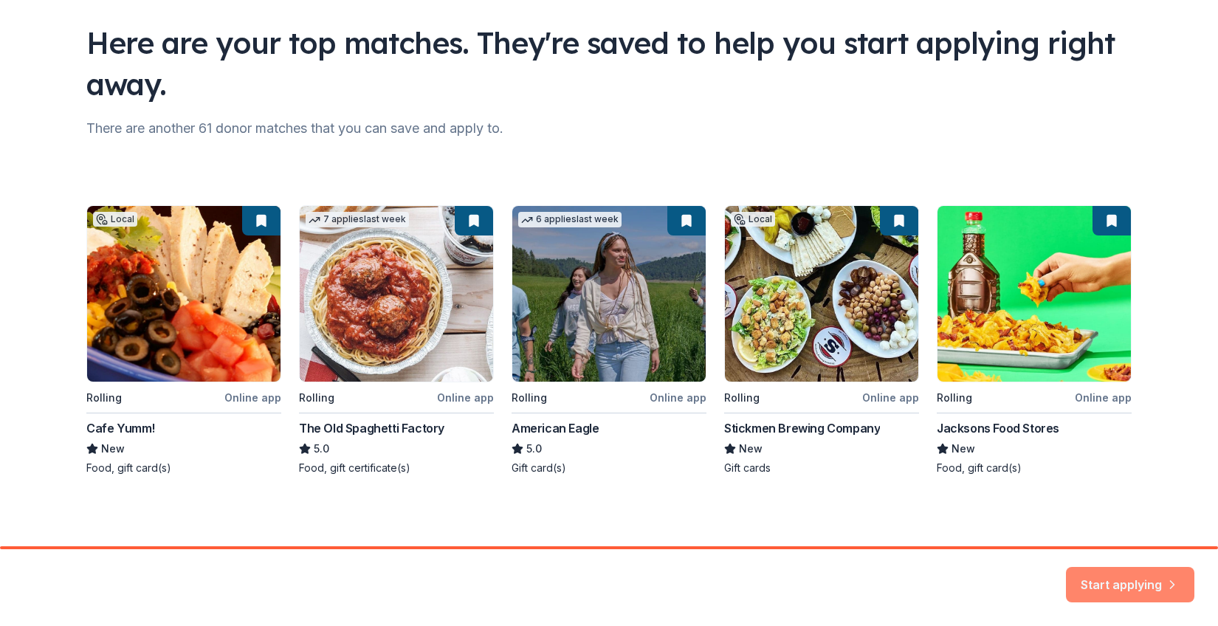
click at [1141, 575] on button "Start applying" at bounding box center [1130, 575] width 128 height 35
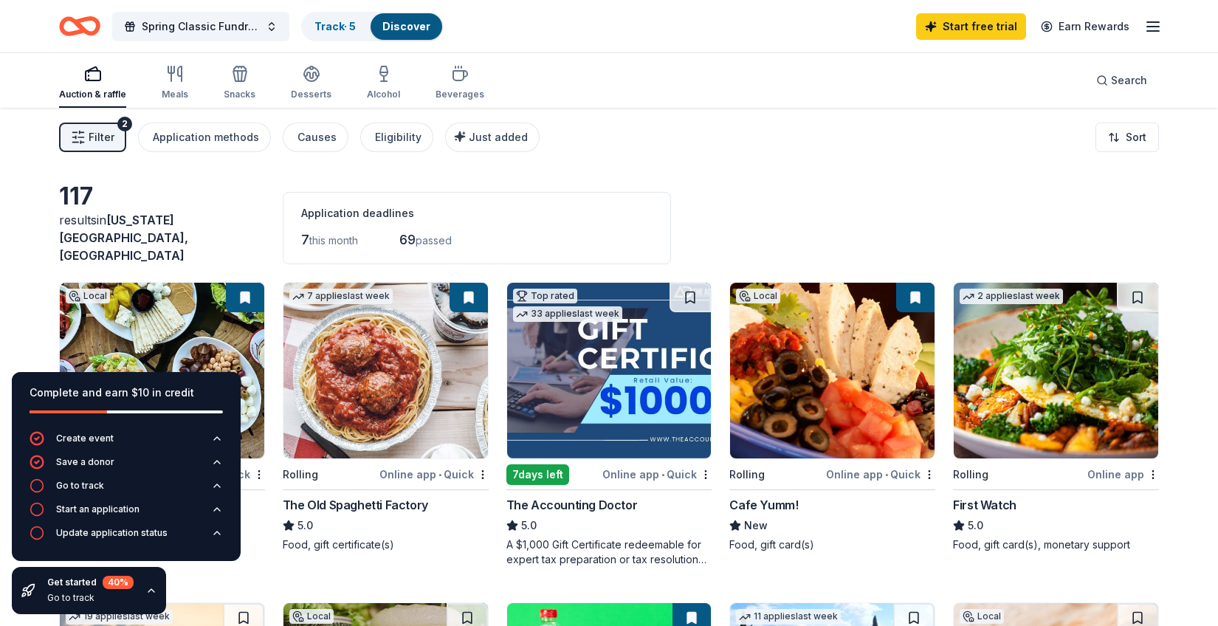
click at [712, 164] on div "Filter 2 Application methods Causes Eligibility Just added Sort" at bounding box center [609, 137] width 1218 height 59
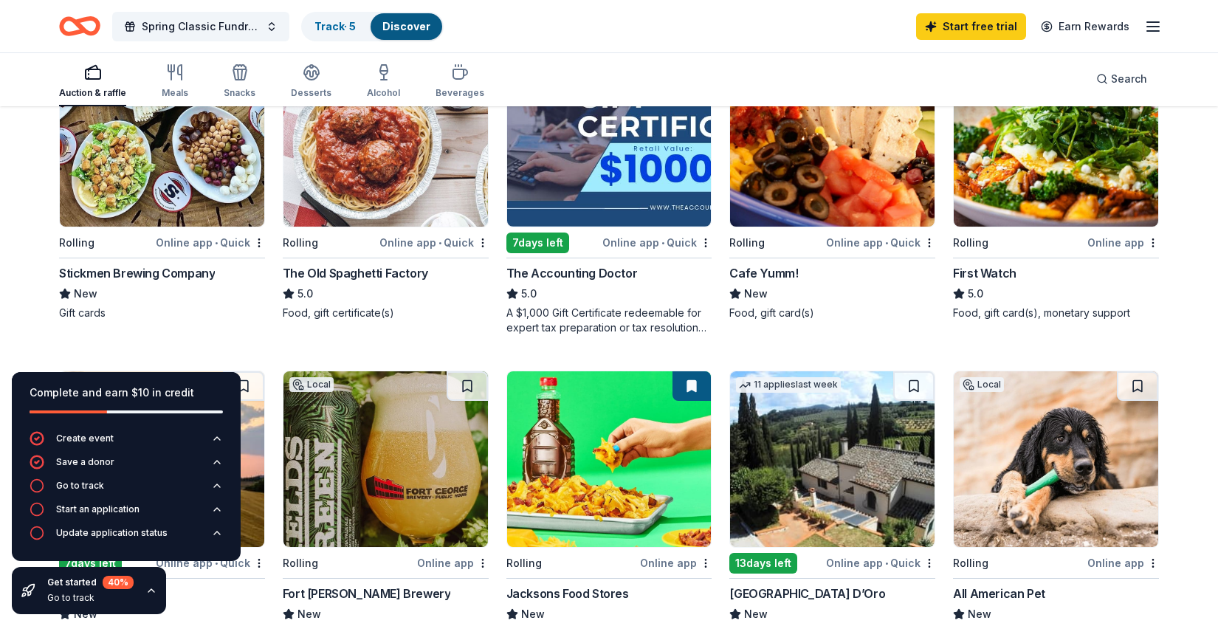
scroll to position [233, 0]
click at [143, 169] on img at bounding box center [162, 138] width 204 height 176
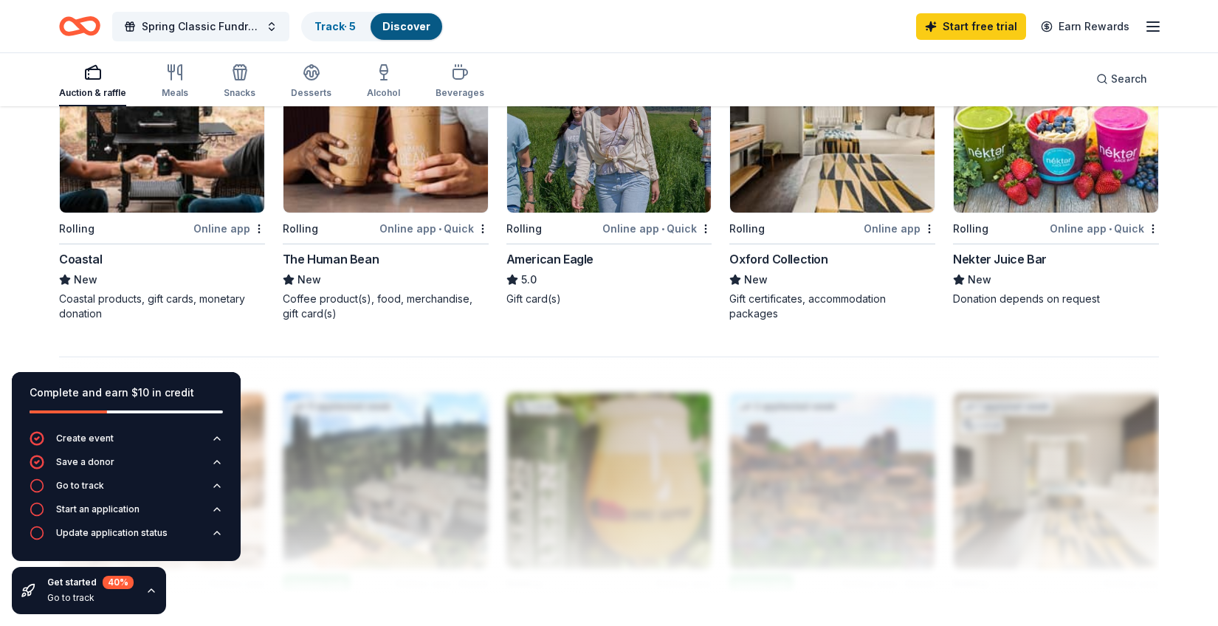
scroll to position [1211, 0]
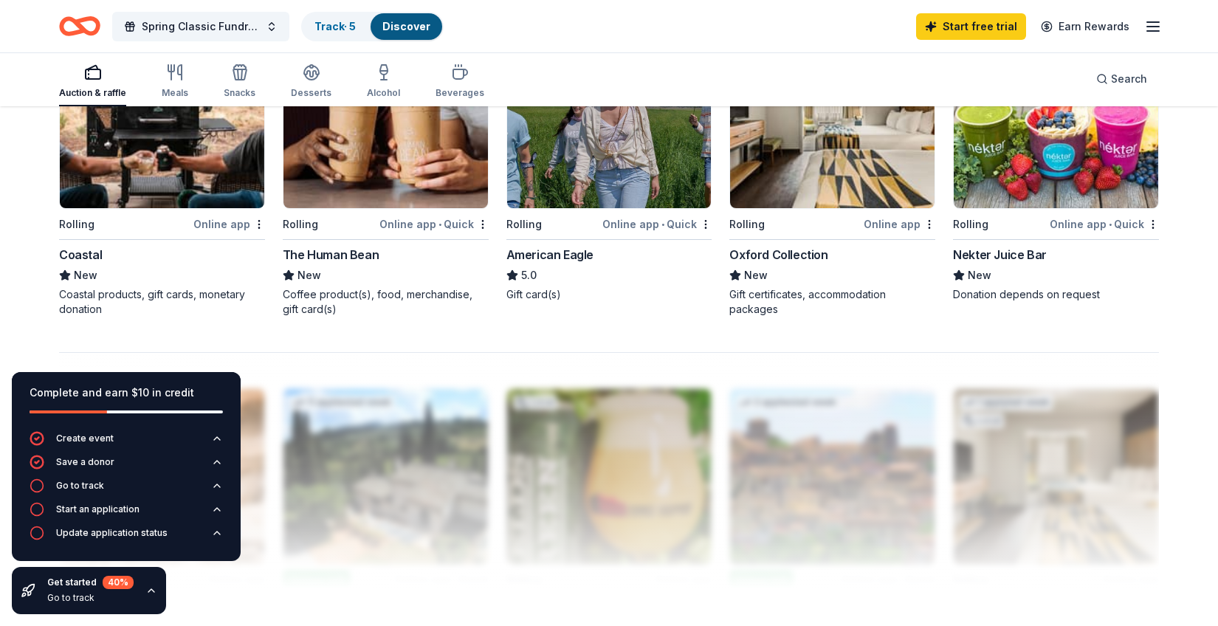
click at [351, 246] on div "The Human Bean" at bounding box center [331, 255] width 96 height 18
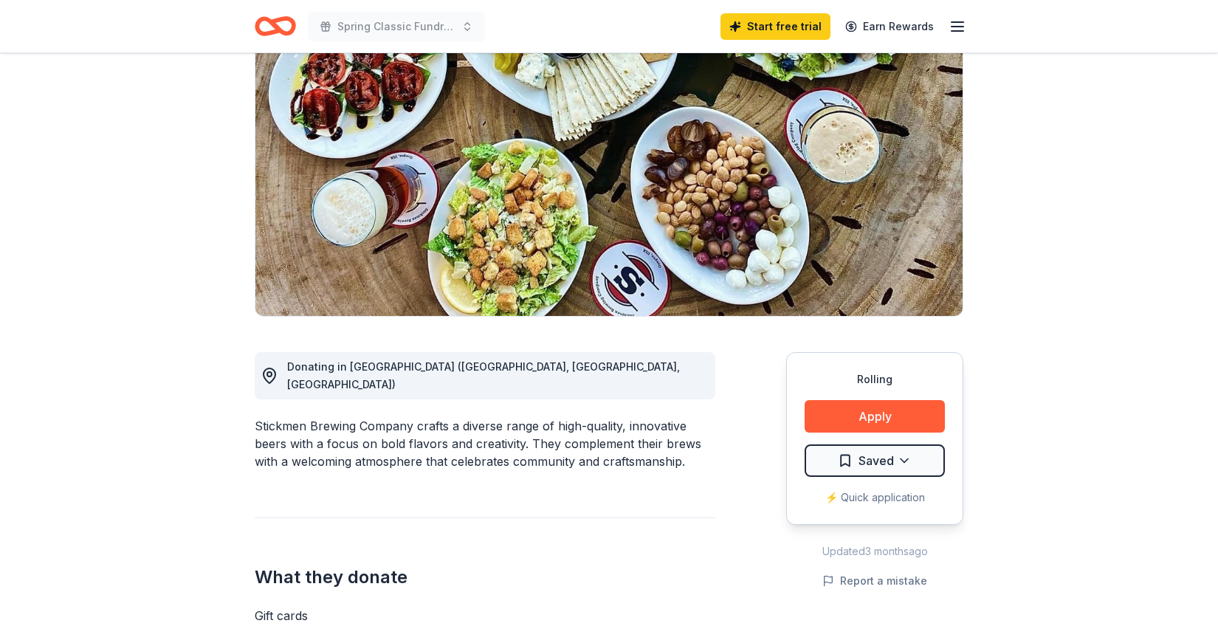
scroll to position [131, 0]
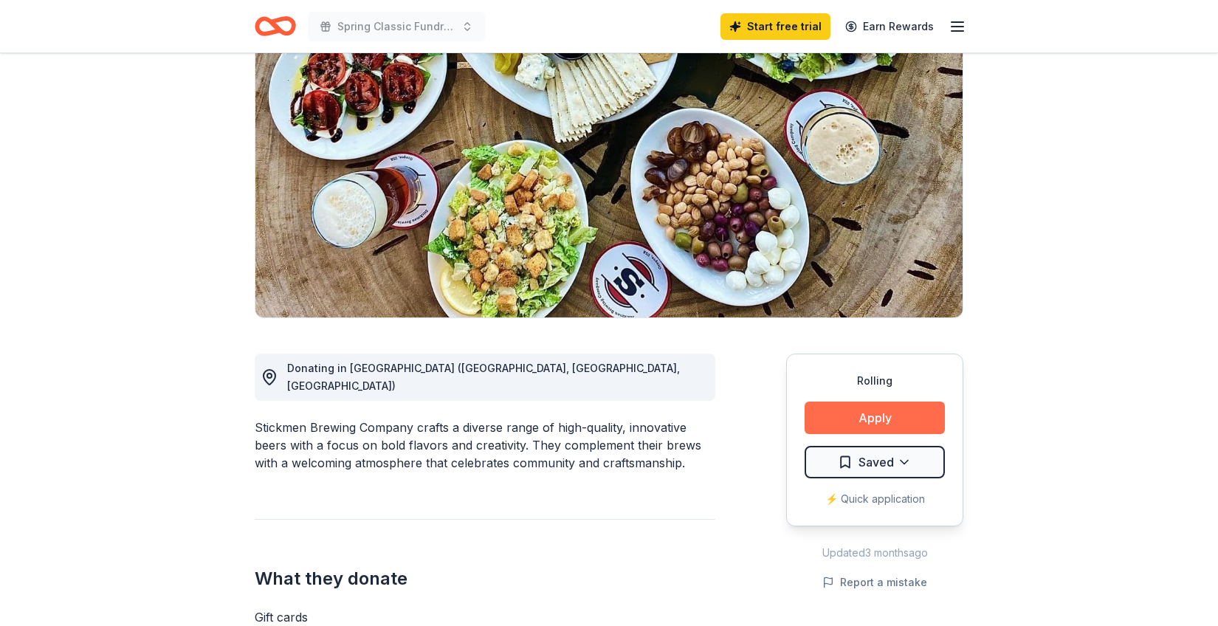
click at [886, 413] on button "Apply" at bounding box center [875, 418] width 140 height 32
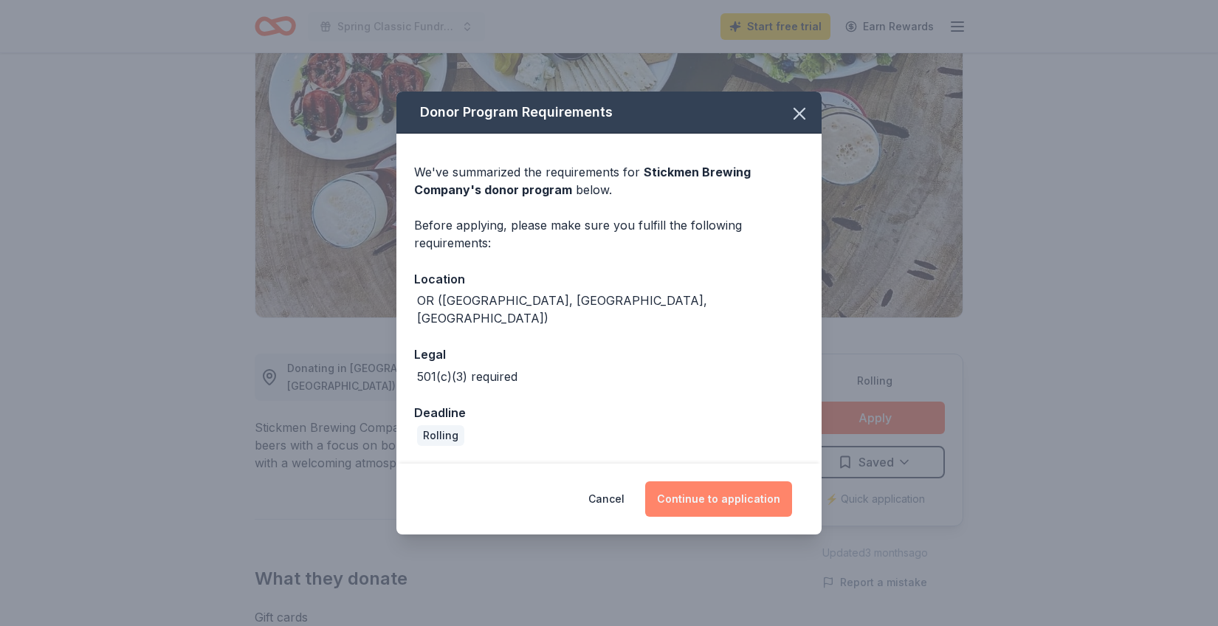
click at [726, 497] on button "Continue to application" at bounding box center [718, 498] width 147 height 35
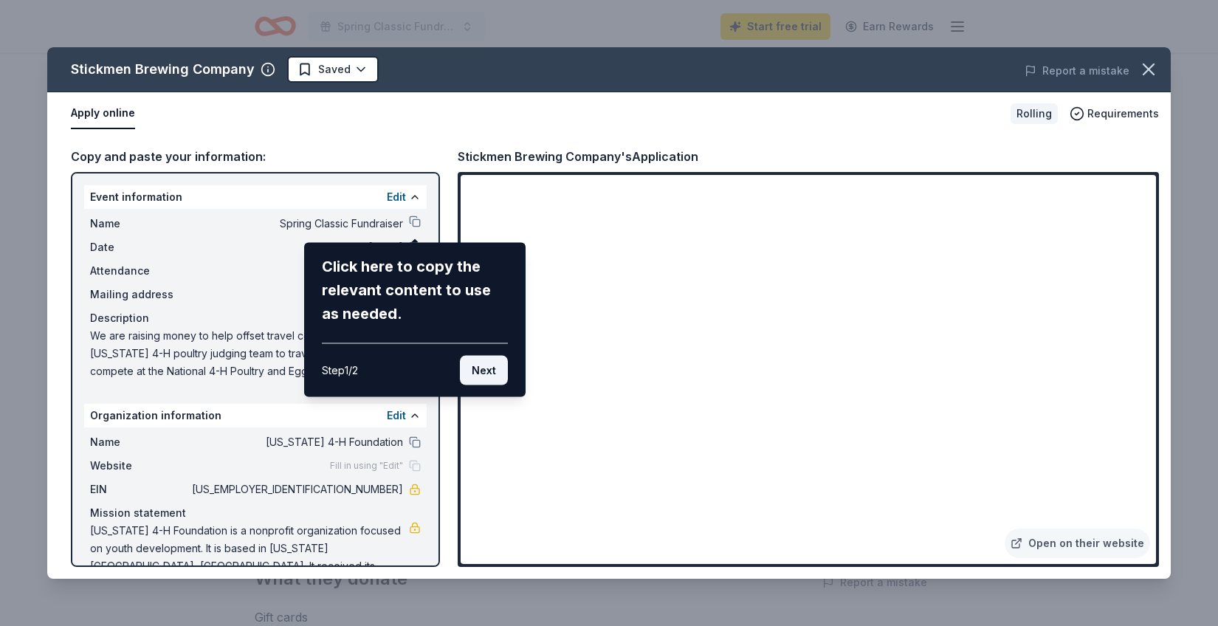
click at [489, 369] on button "Next" at bounding box center [484, 371] width 48 height 30
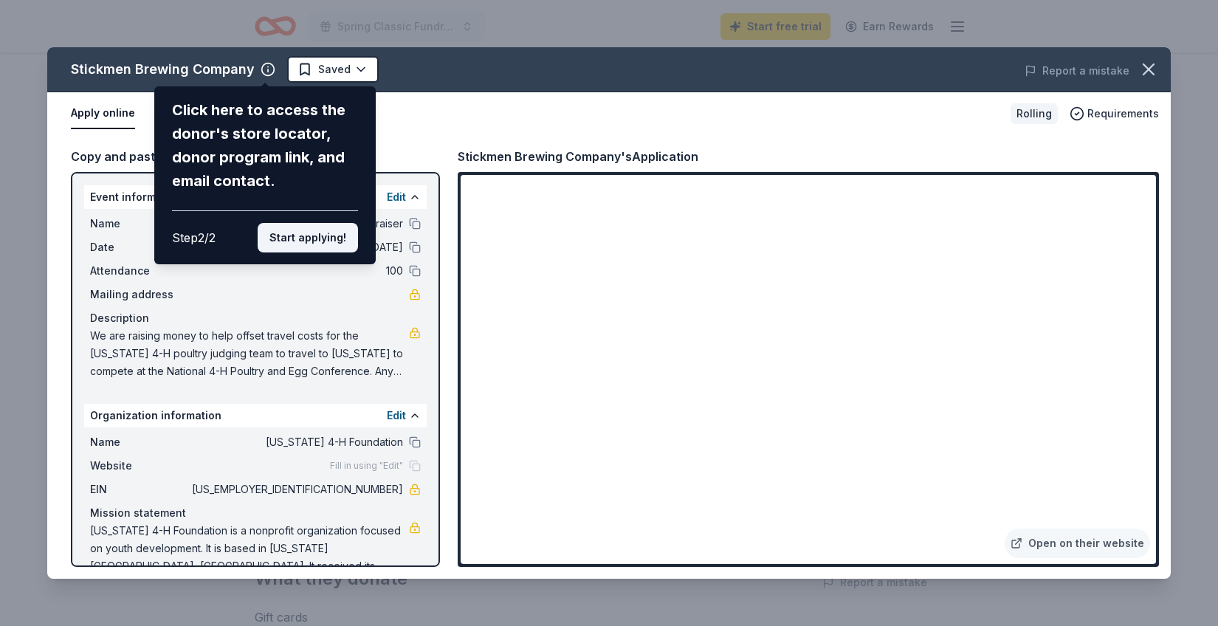
click at [328, 247] on button "Start applying!" at bounding box center [308, 238] width 100 height 30
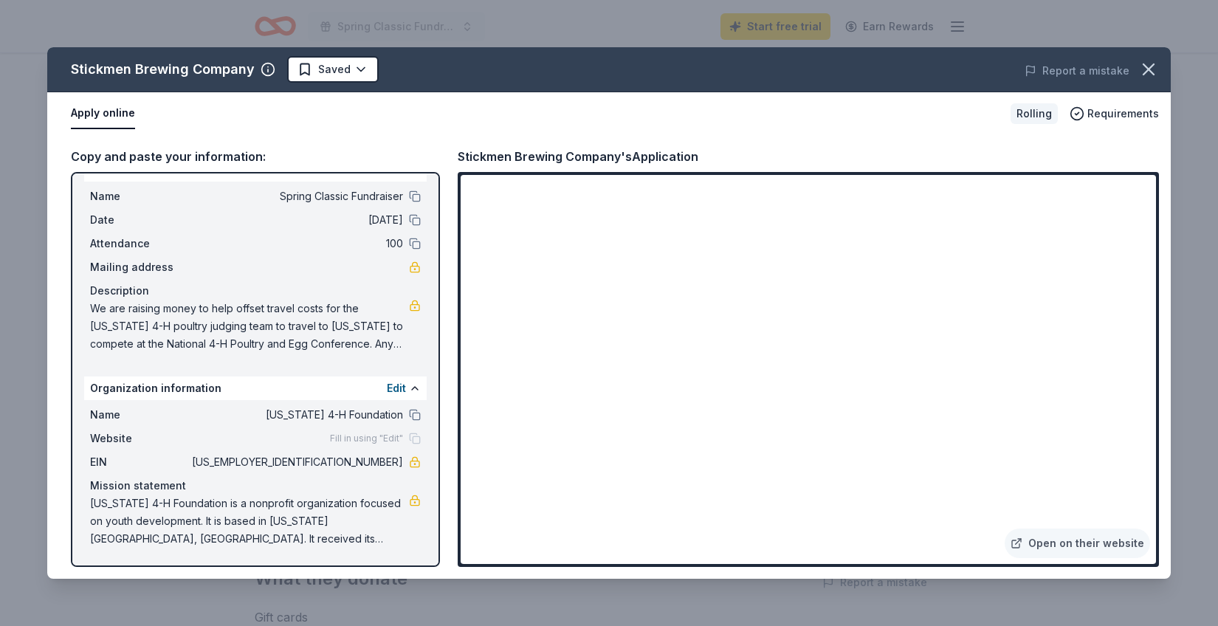
scroll to position [0, 0]
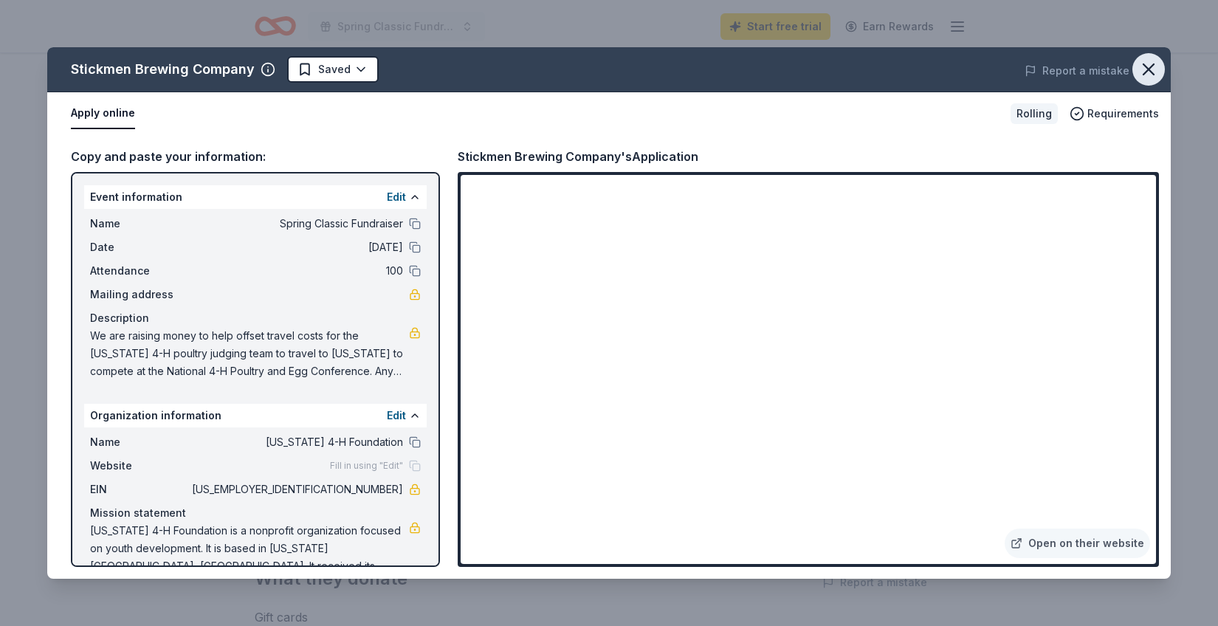
click at [1151, 70] on icon "button" at bounding box center [1148, 69] width 21 height 21
